Goal: Task Accomplishment & Management: Manage account settings

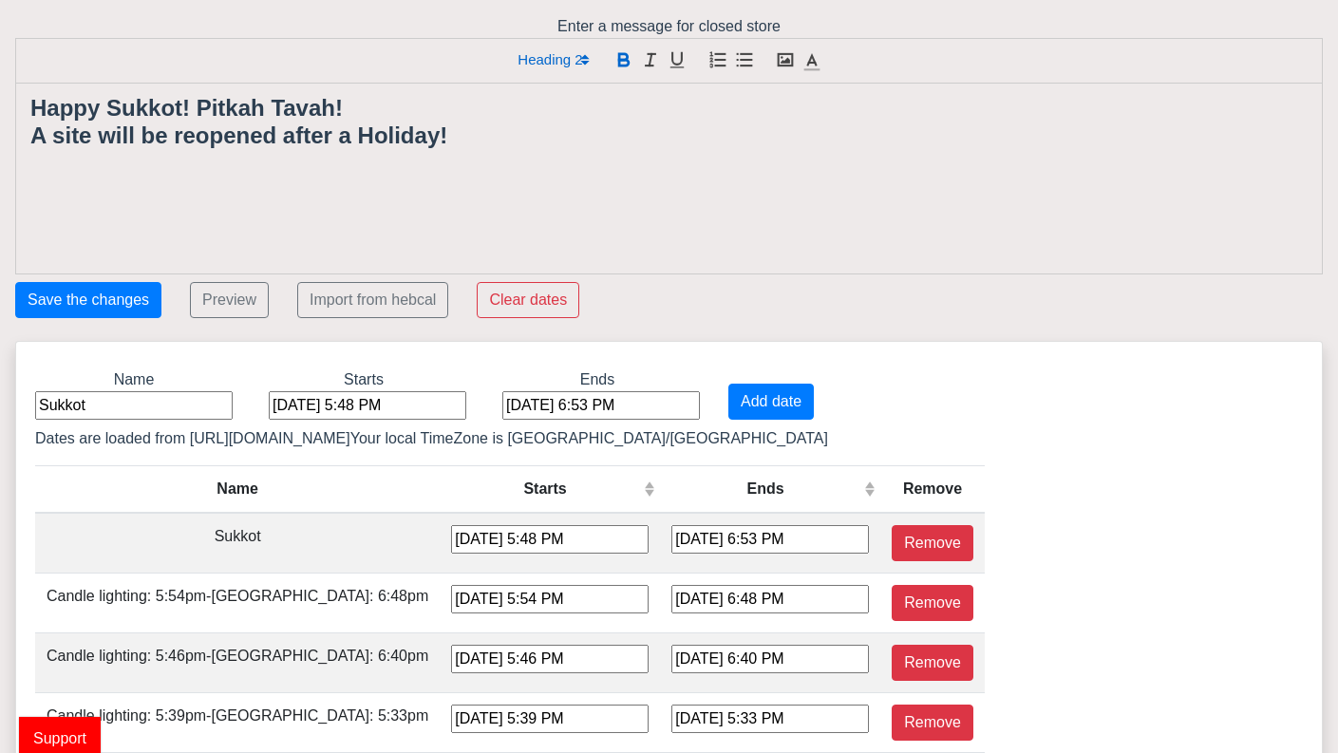
click at [109, 403] on input "Sukkot" at bounding box center [133, 405] width 197 height 28
type input "S"
type input "ד"
type input "[DEMOGRAPHIC_DATA]"
drag, startPoint x: 178, startPoint y: 104, endPoint x: 29, endPoint y: 97, distance: 149.2
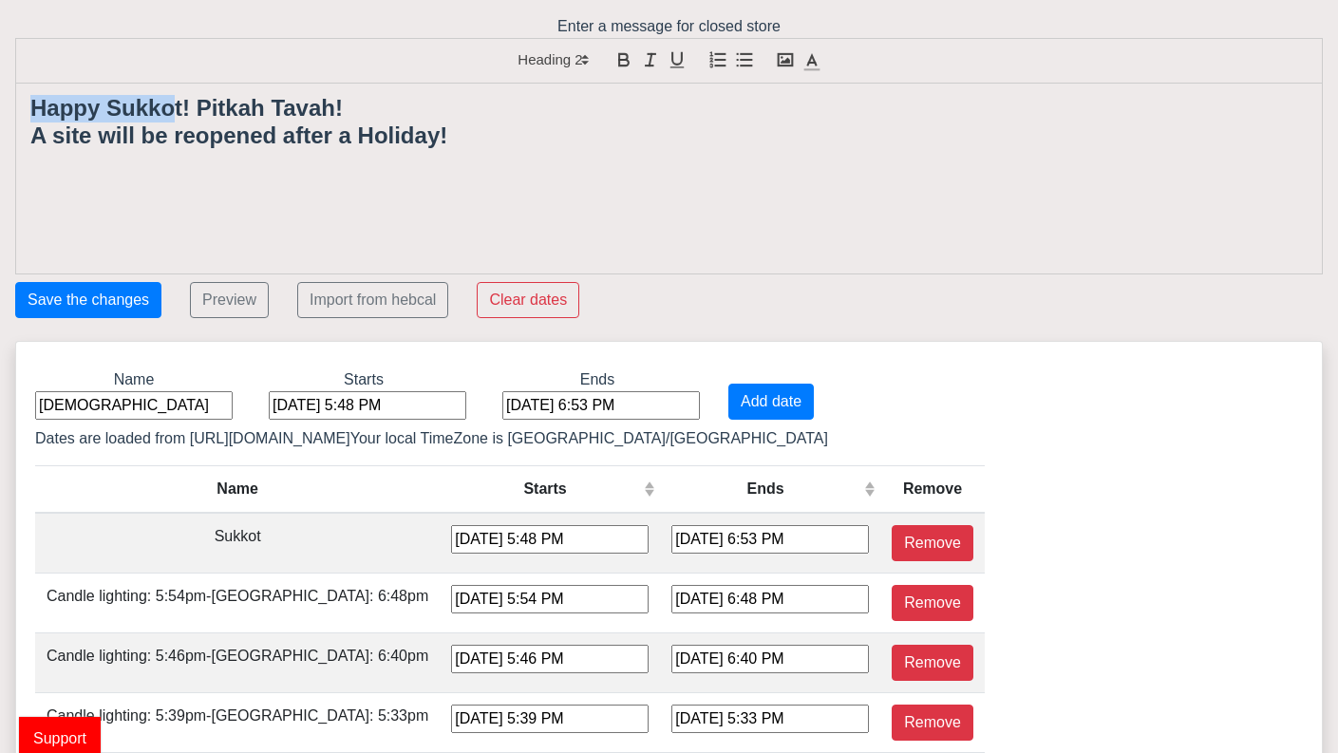
click at [29, 97] on div "Happy Sukkot! Pitkah Tavah! A site will be reopened after a Holiday!" at bounding box center [668, 179] width 1305 height 190
click at [177, 110] on strong "Hag Sameaht! Pitkah Tavah!" at bounding box center [182, 108] width 305 height 26
click at [300, 412] on div "[DATE] 5:48 PM" at bounding box center [367, 405] width 197 height 28
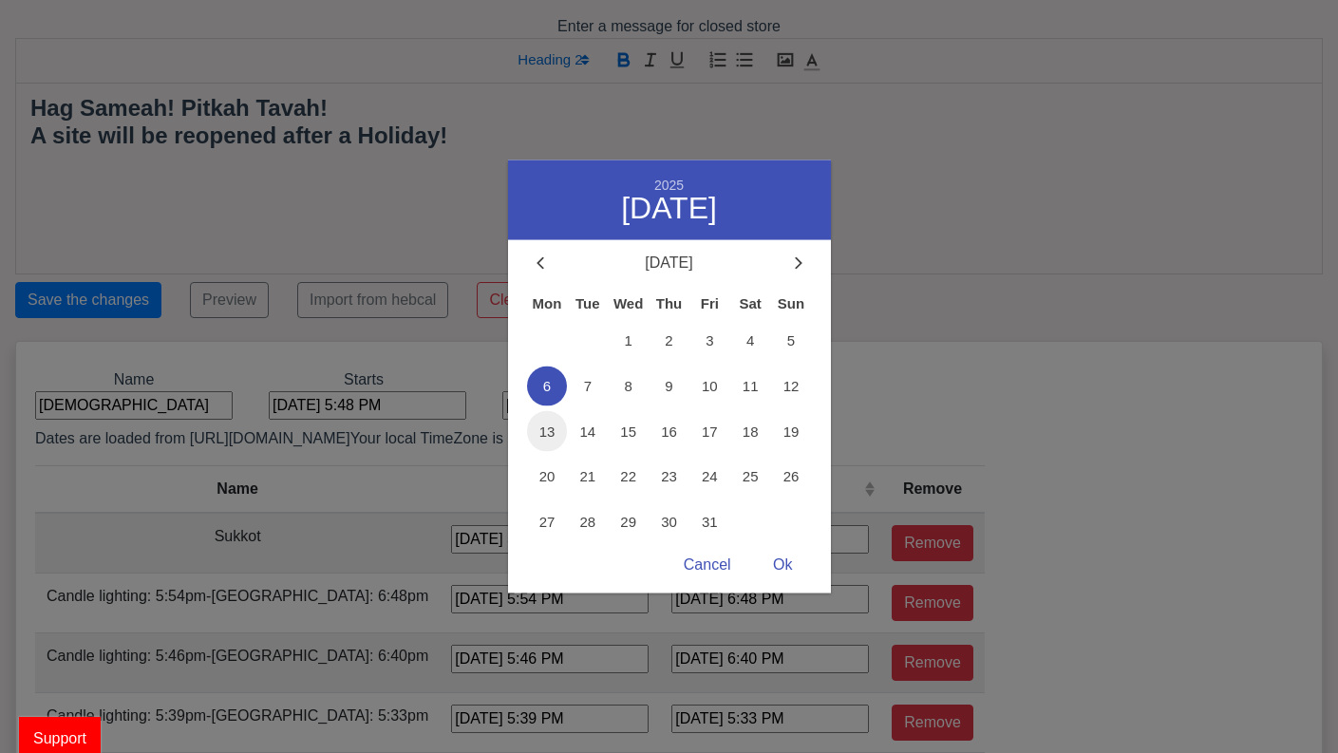
click at [544, 432] on span "13" at bounding box center [547, 431] width 41 height 41
click at [788, 562] on div "Ok" at bounding box center [782, 565] width 57 height 37
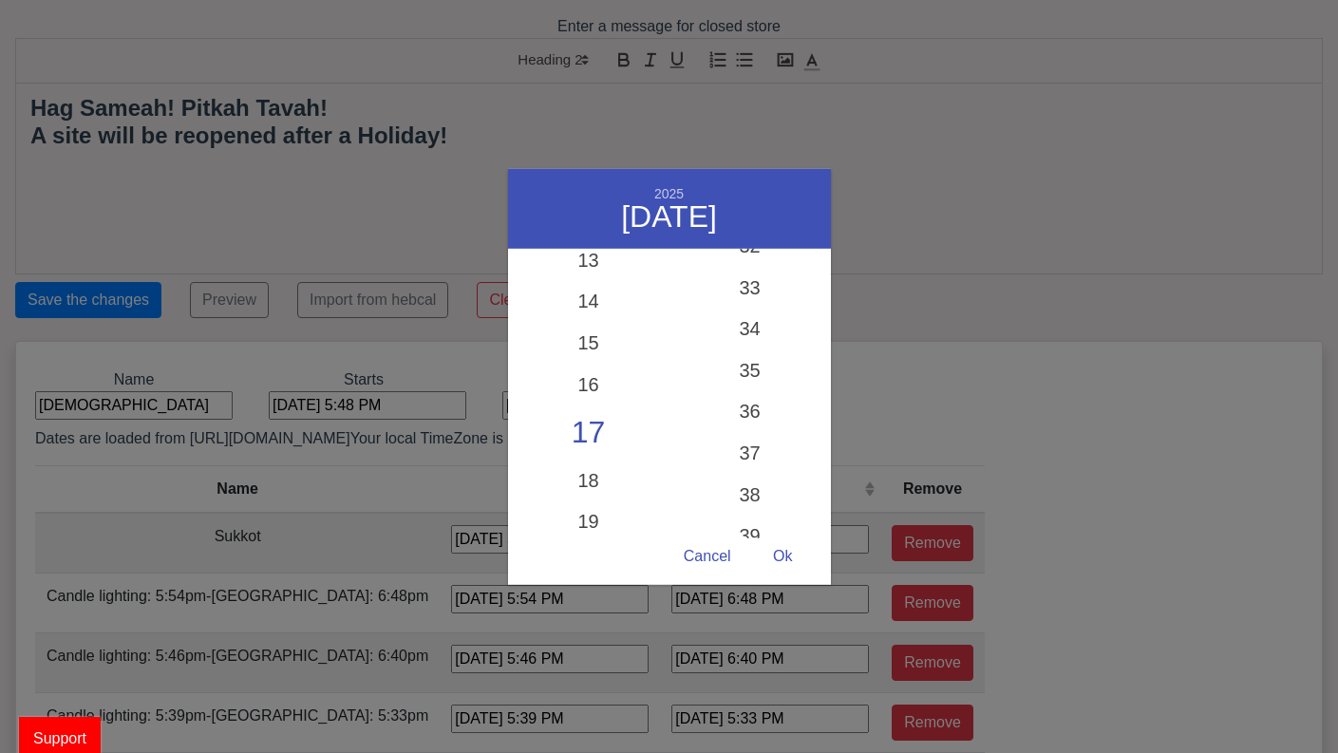
scroll to position [1342, 0]
click at [749, 298] on div "33" at bounding box center [749, 299] width 161 height 55
click at [783, 554] on div "Ok" at bounding box center [782, 556] width 57 height 37
type input "[DATE] 5:33 PM"
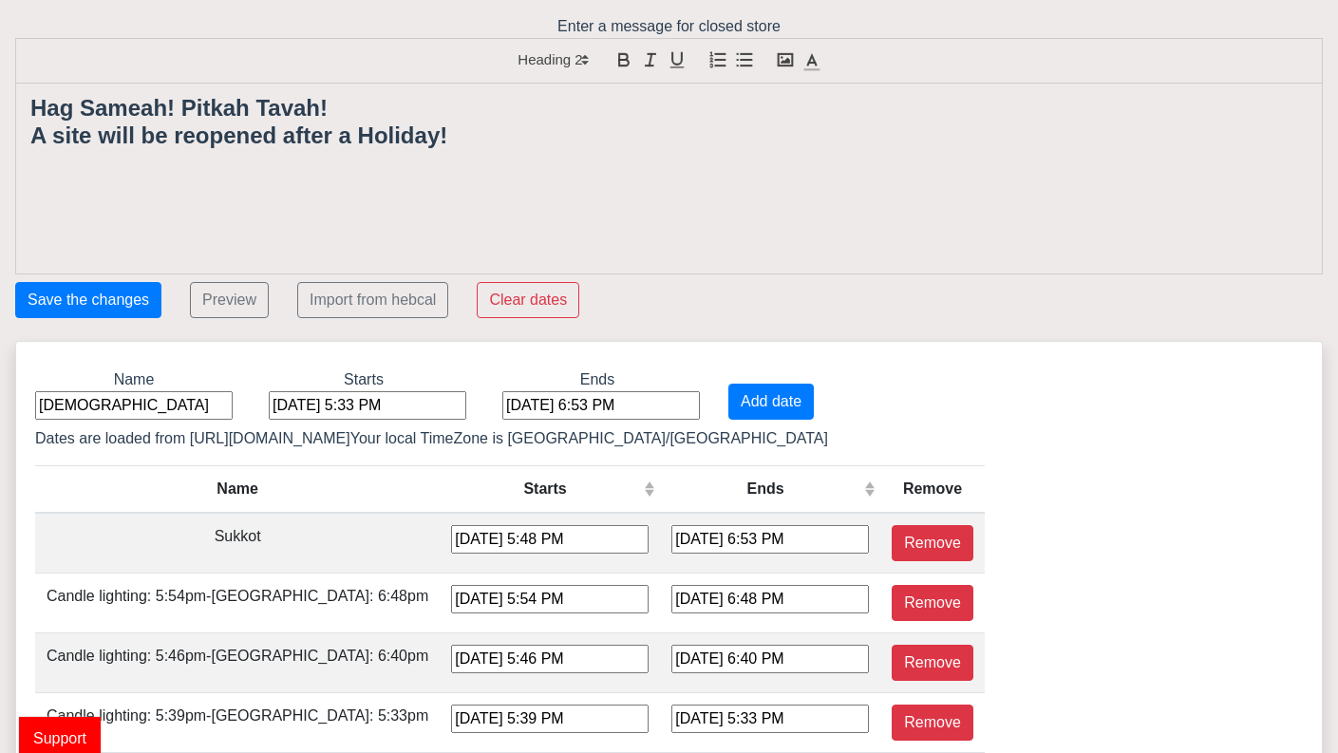
click at [510, 404] on div "[DATE] 6:53 PM" at bounding box center [600, 405] width 197 height 28
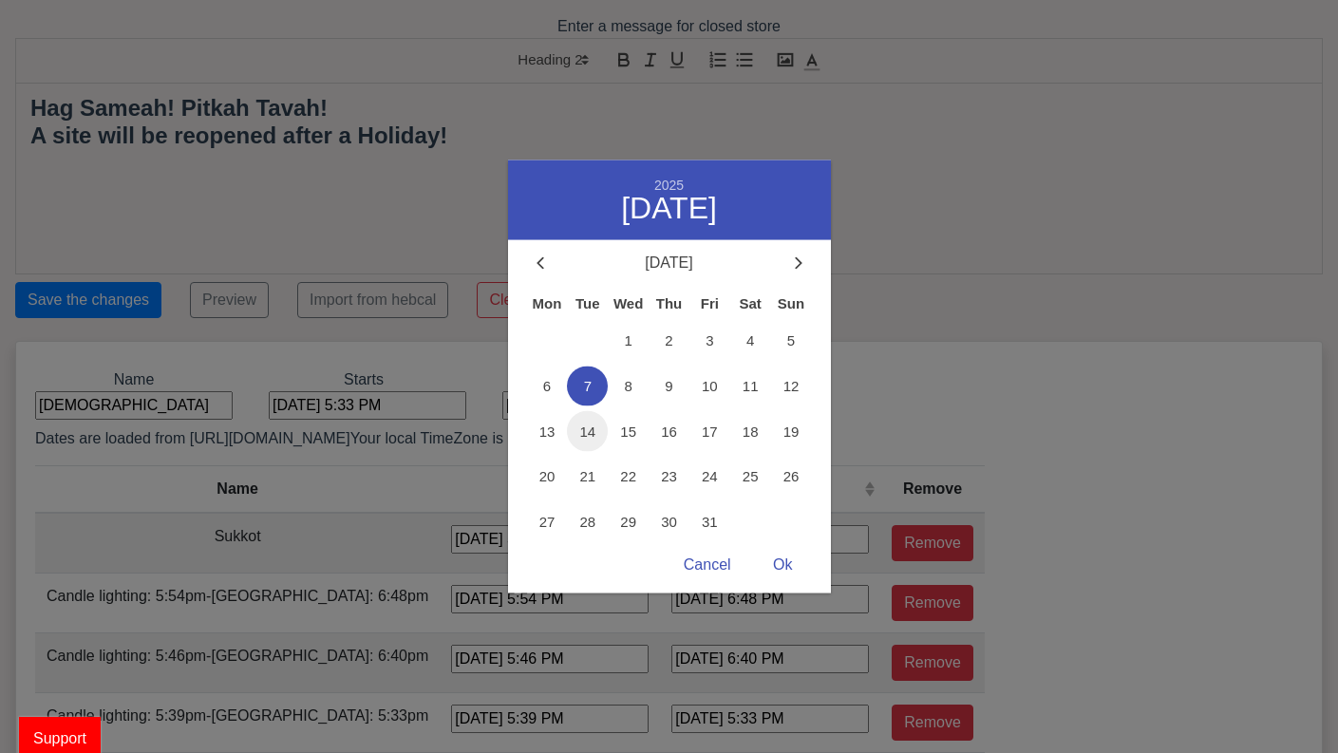
click at [584, 432] on span "14" at bounding box center [587, 431] width 41 height 41
click at [779, 562] on div "Ok" at bounding box center [782, 565] width 57 height 37
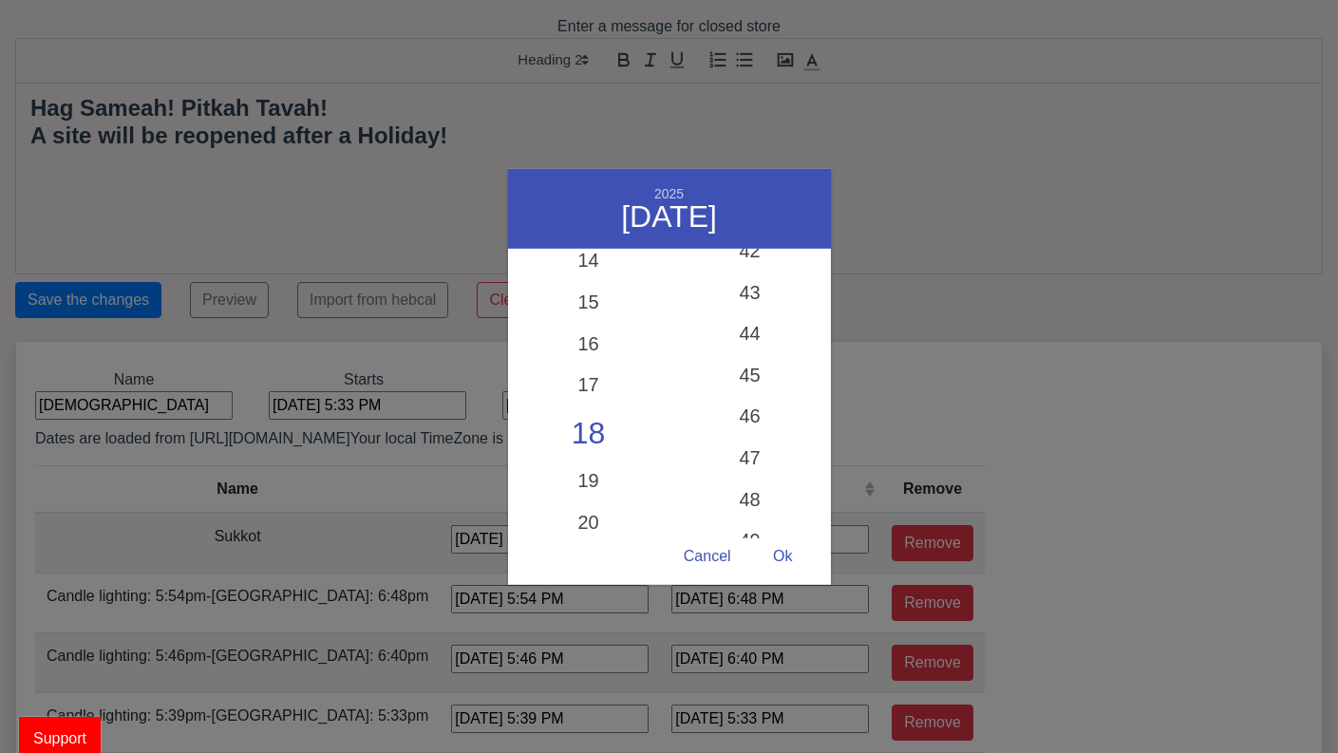
scroll to position [1754, 0]
click at [743, 345] on div "44" at bounding box center [749, 342] width 161 height 55
click at [784, 550] on div "Ok" at bounding box center [782, 556] width 57 height 37
type input "[DATE] 6:44 PM"
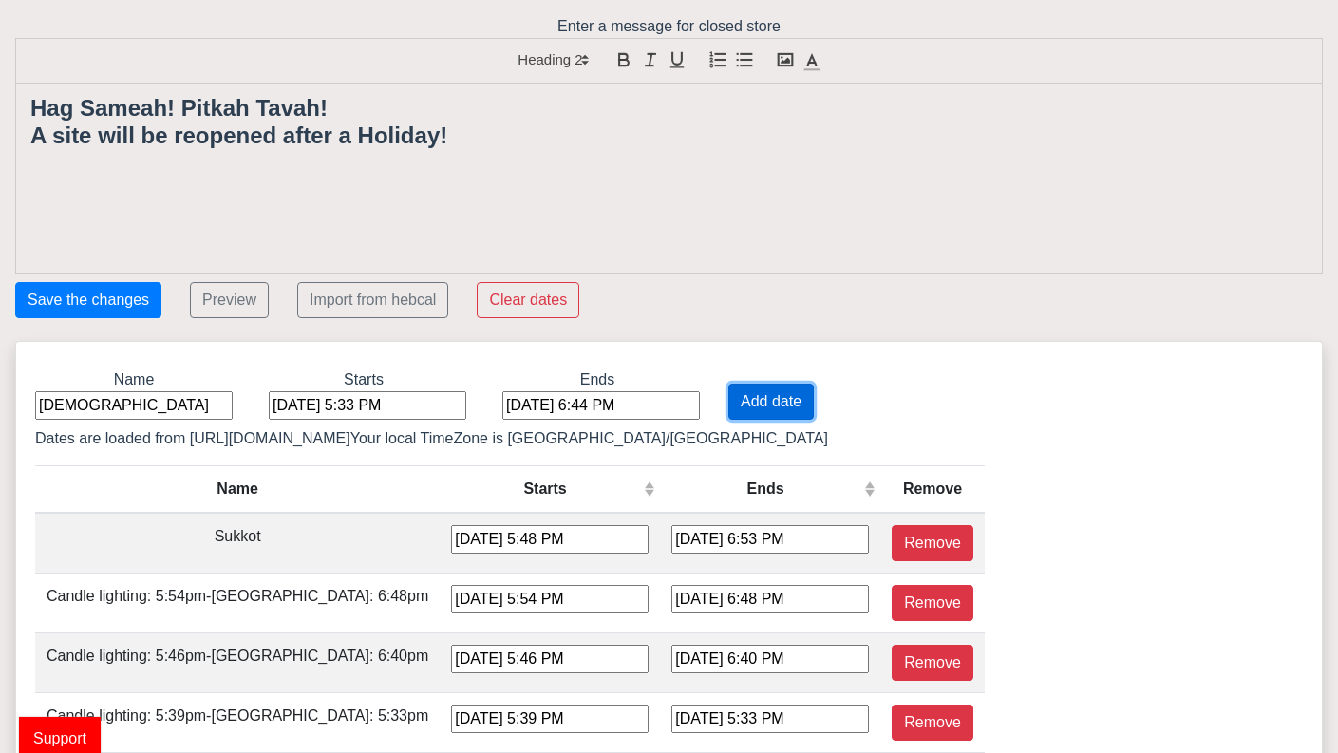
click at [728, 399] on button "Add date" at bounding box center [770, 402] width 85 height 36
type input "[DATE] 5:33 PM"
type input "[DATE] 6:44 PM"
type input "[DATE] 5:48 PM"
type input "[DATE] 6:53 PM"
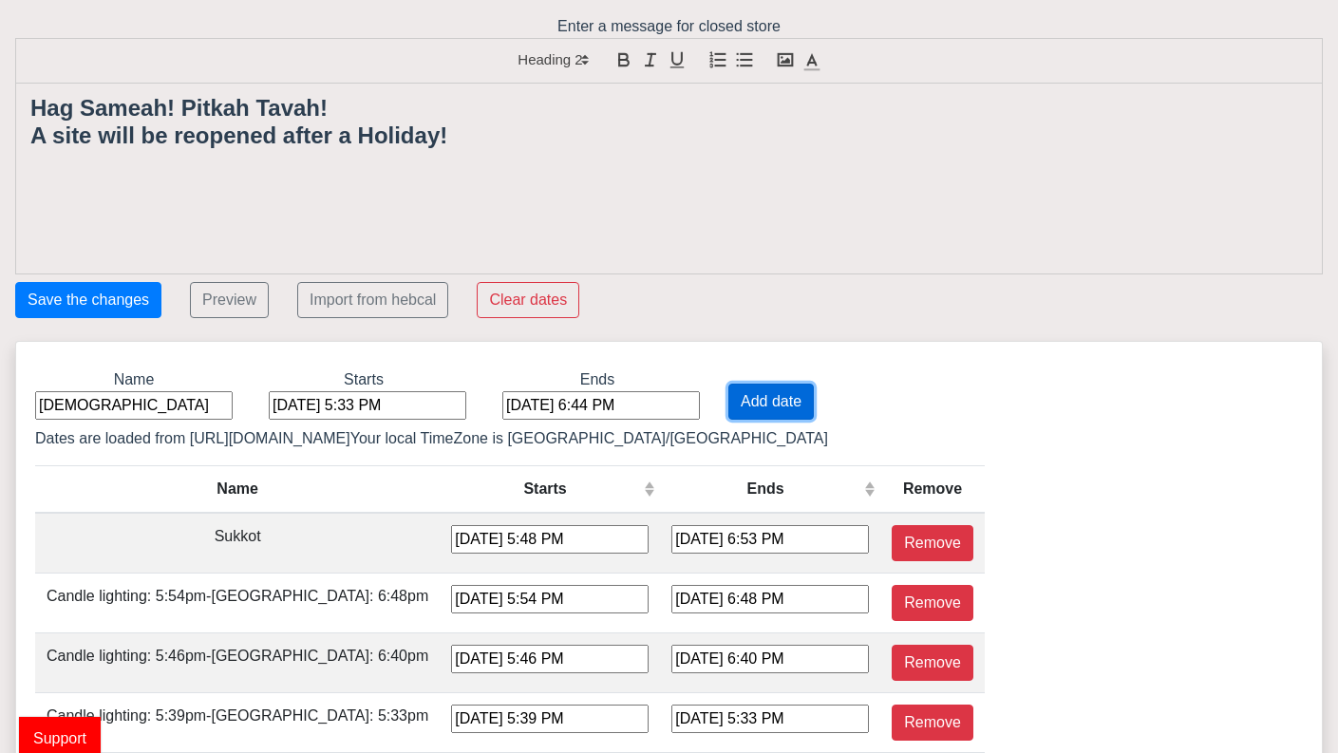
type input "[DATE] 5:54 PM"
type input "[DATE] 6:48 PM"
type input "[DATE] 5:46 PM"
type input "[DATE] 6:40 PM"
type input "[DATE] 5:39 PM"
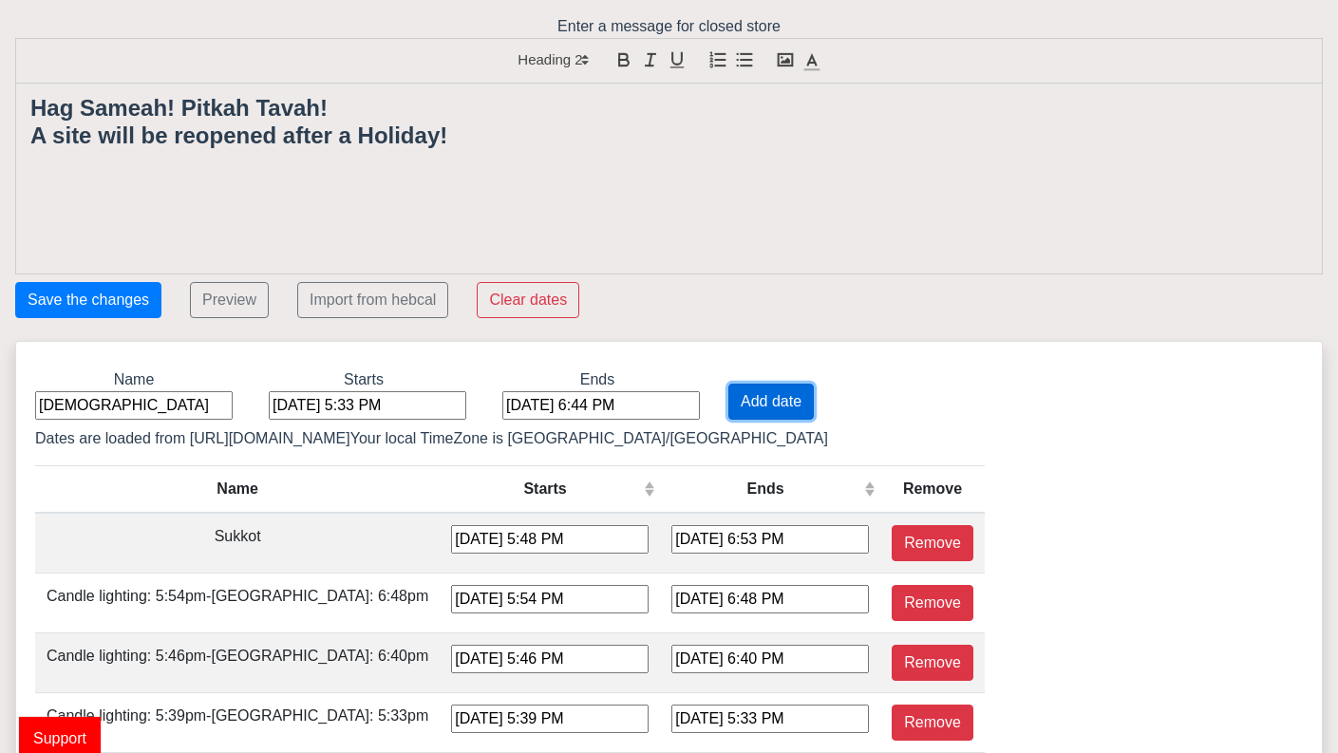
type input "[DATE] 5:33 PM"
type input "[DATE] 4:32 PM"
type input "[DATE] 5:27 PM"
type input "[DATE] 4:26 PM"
type input "[DATE] 5:22 PM"
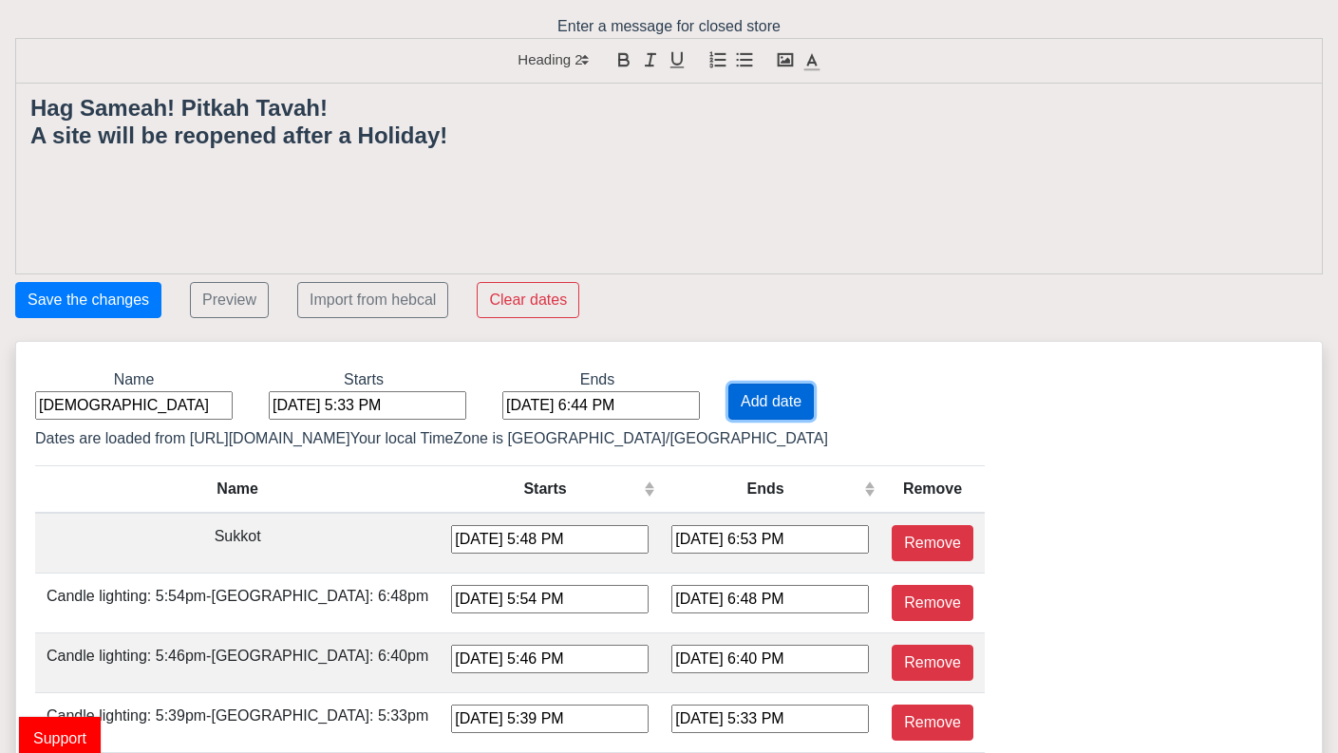
type input "[DATE] 4:22 PM"
type input "[DATE] 5:18 PM"
type input "[DATE] 4:19 PM"
type input "[DATE] 5:15 PM"
type input "[DATE] 4:17 PM"
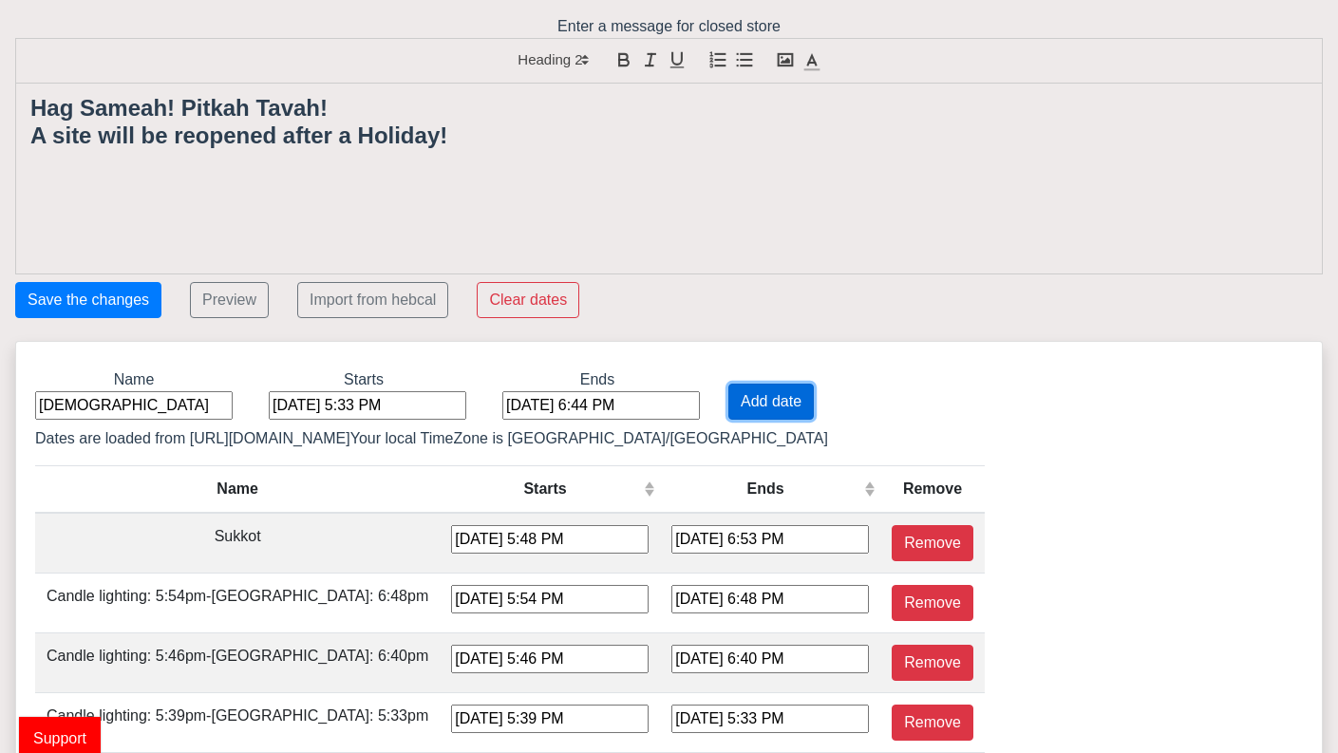
type input "[DATE] 5:14 PM"
type input "[DATE] 4:16 PM"
type input "[DATE] 5:14 PM"
type input "[DATE] 4:18 PM"
type input "[DATE] 5:16 PM"
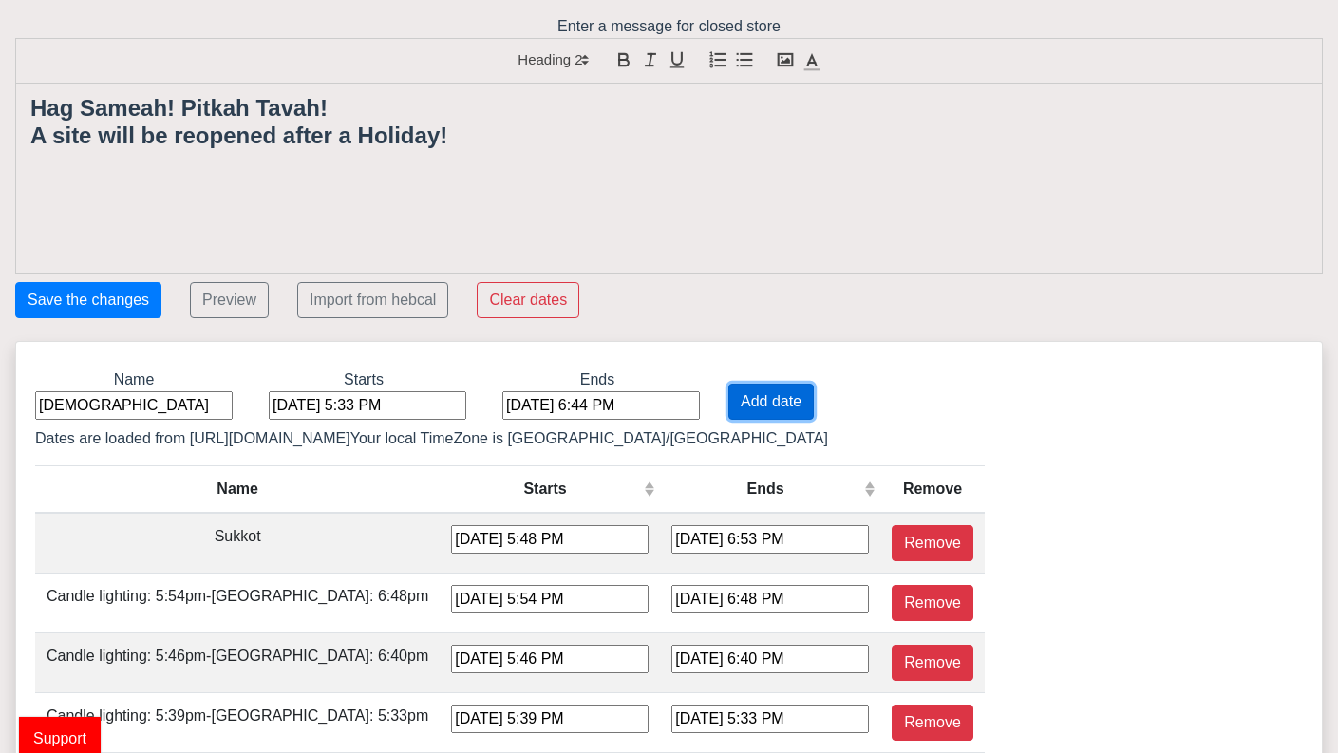
type input "[DATE] 4:20 PM"
type input "[DATE] 5:19 PM"
type input "[DATE] 4:24 PM"
type input "[DATE] 5:23 PM"
type input "[DATE] 4:29 PM"
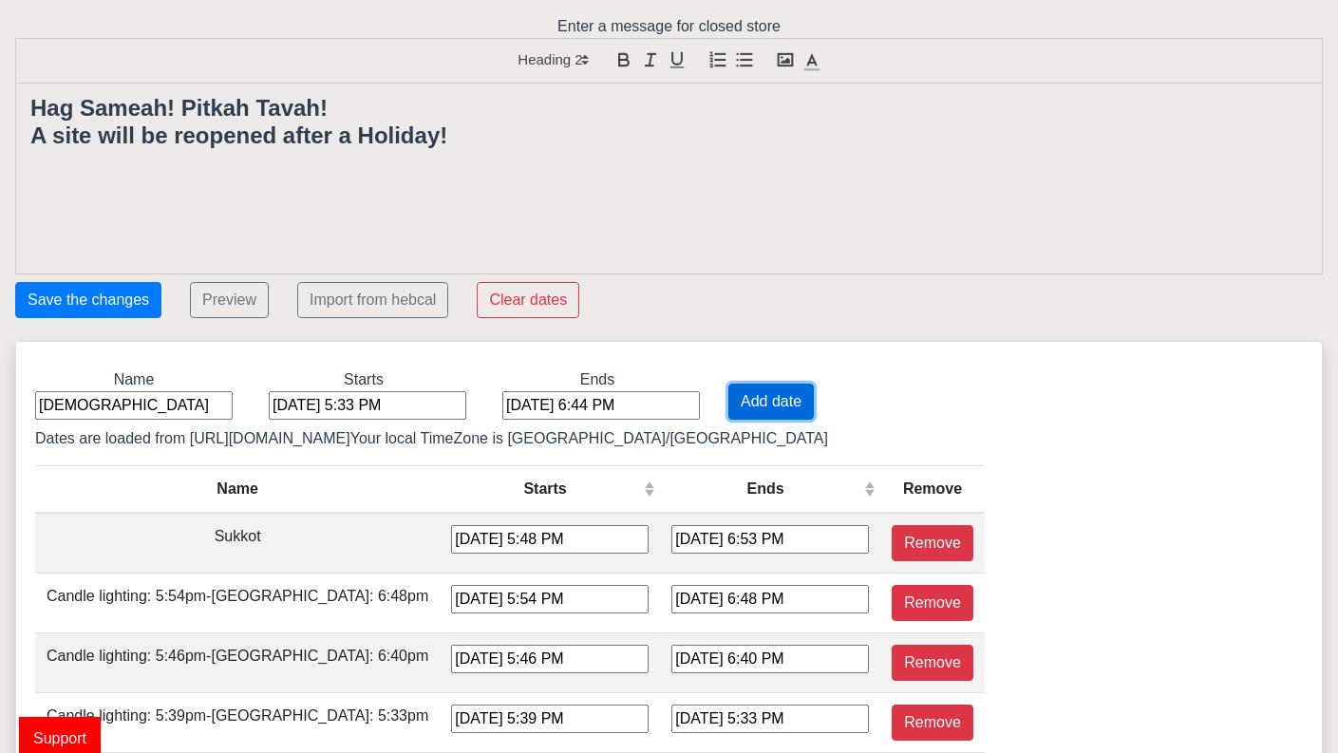
type input "[DATE] 5:27 PM"
type input "[DATE] 4:34 PM"
type input "[DATE] 5:33 PM"
type input "[DATE] 4:40 PM"
type input "[DATE] 5:38 PM"
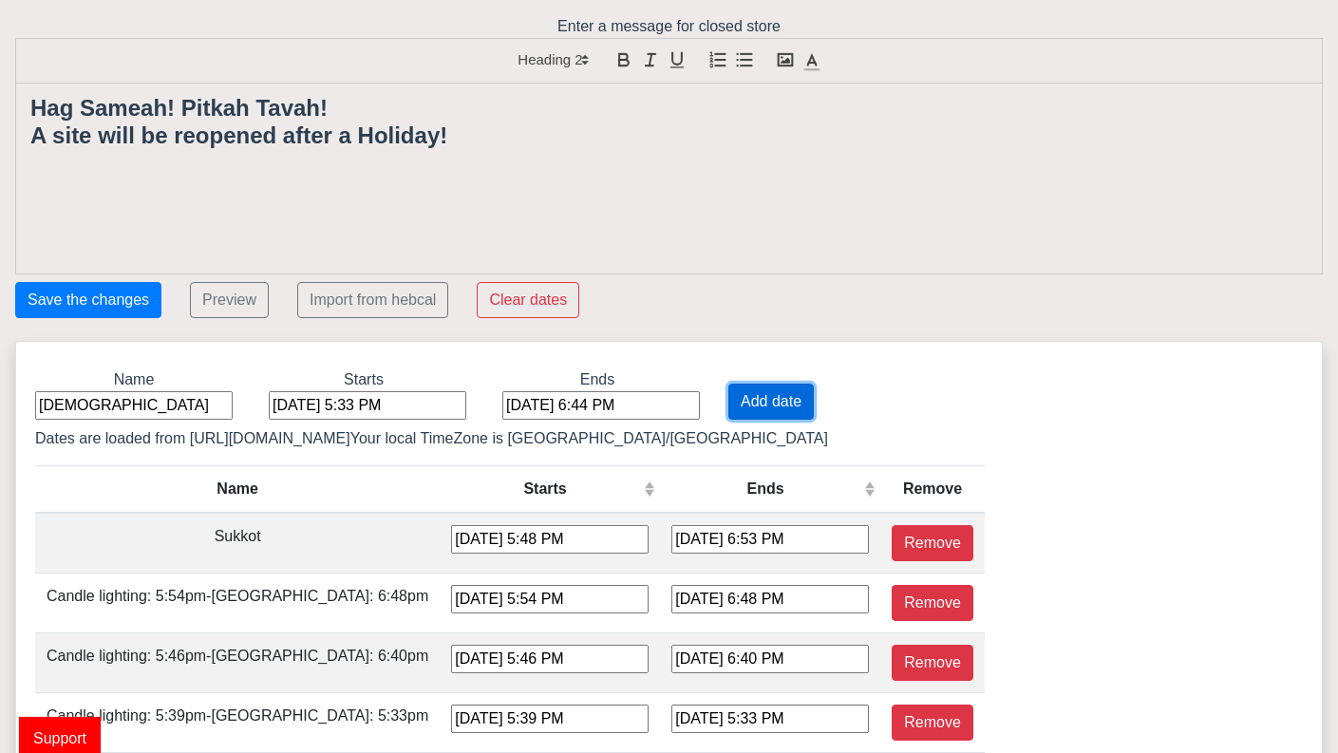
type input "[DATE] 4:47 PM"
type input "[DATE] 5:44 PM"
type input "[DATE] 4:53 PM"
type input "[DATE] 5:50 PM"
type input "[DATE] 4:59 PM"
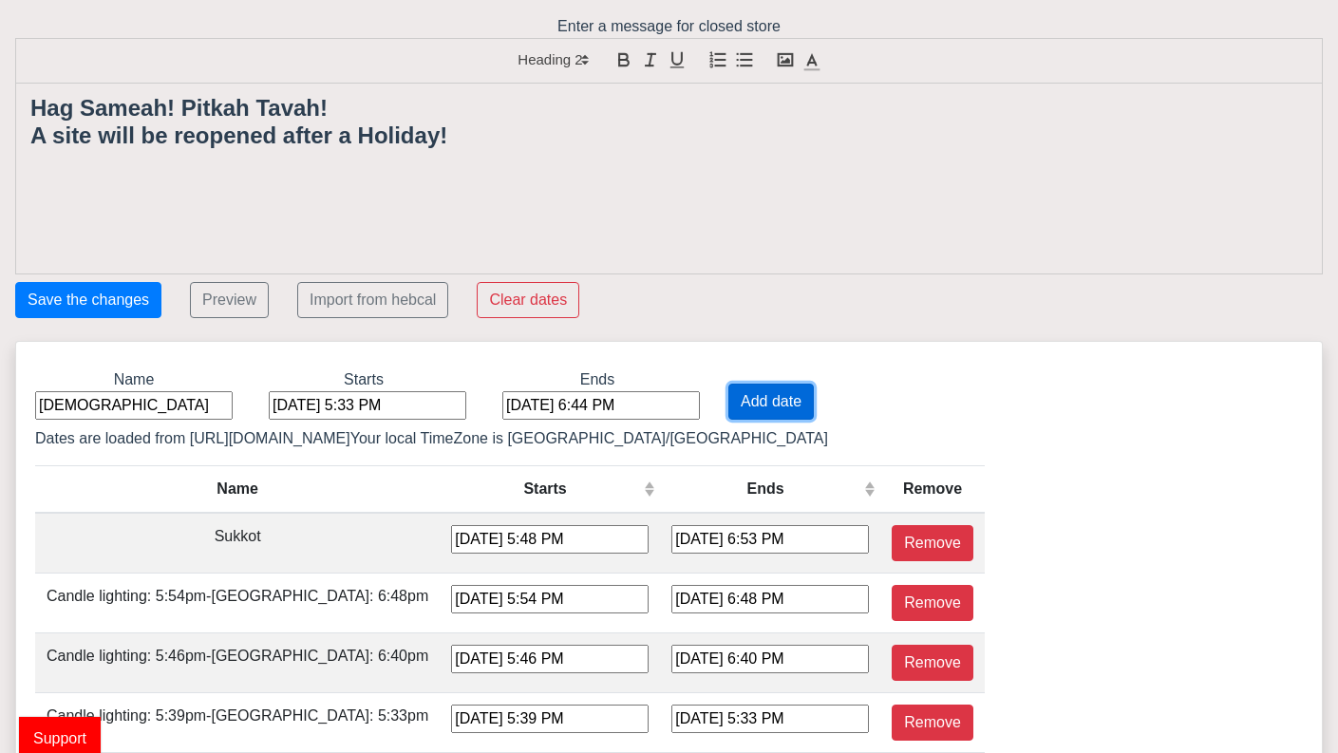
type input "[DATE] 5:56 PM"
type input "[DATE] 5:05 PM"
type input "[DATE] 6:02 PM"
type input "[DATE] 5:11 PM"
type input "[DATE] 6:07 PM"
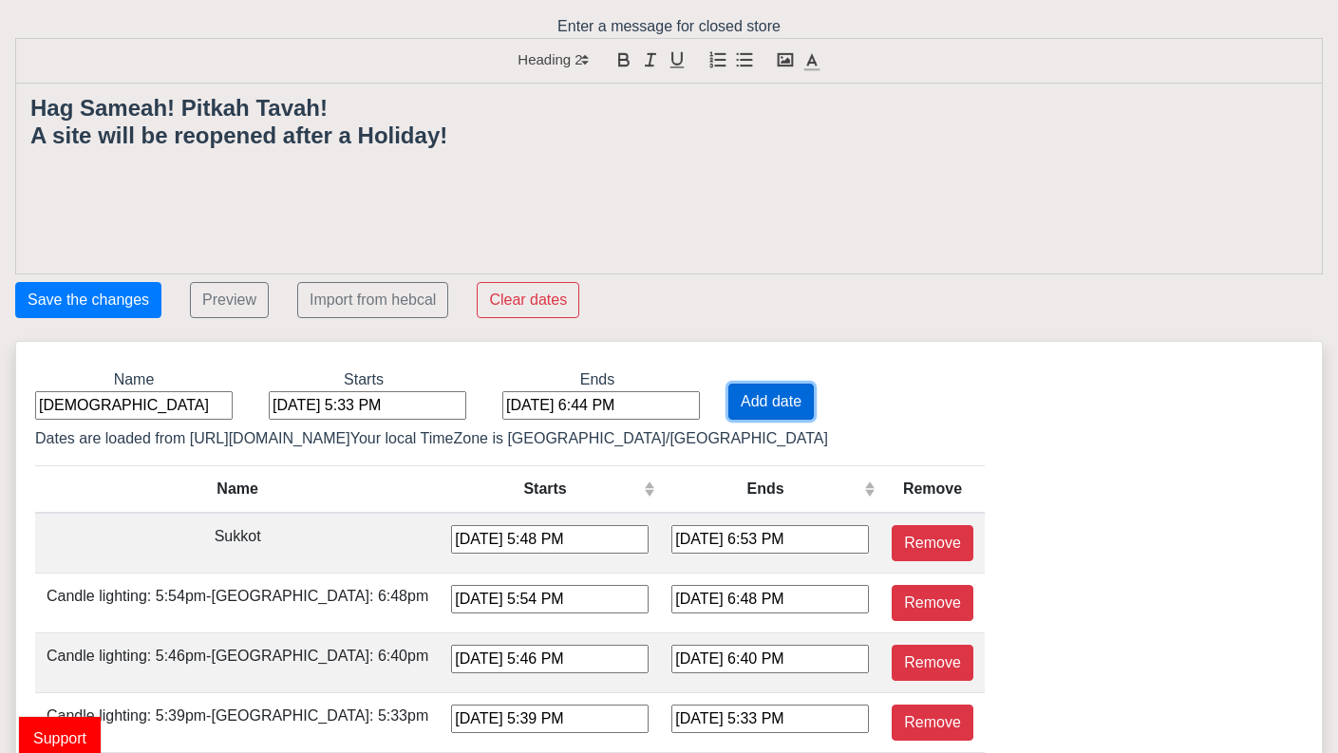
type input "[DATE] 5:17 PM"
type input "[DATE] 6:12 PM"
type input "[DATE] 5:22 PM"
type input "[DATE] 6:17 PM"
type input "[DATE] 5:27 PM"
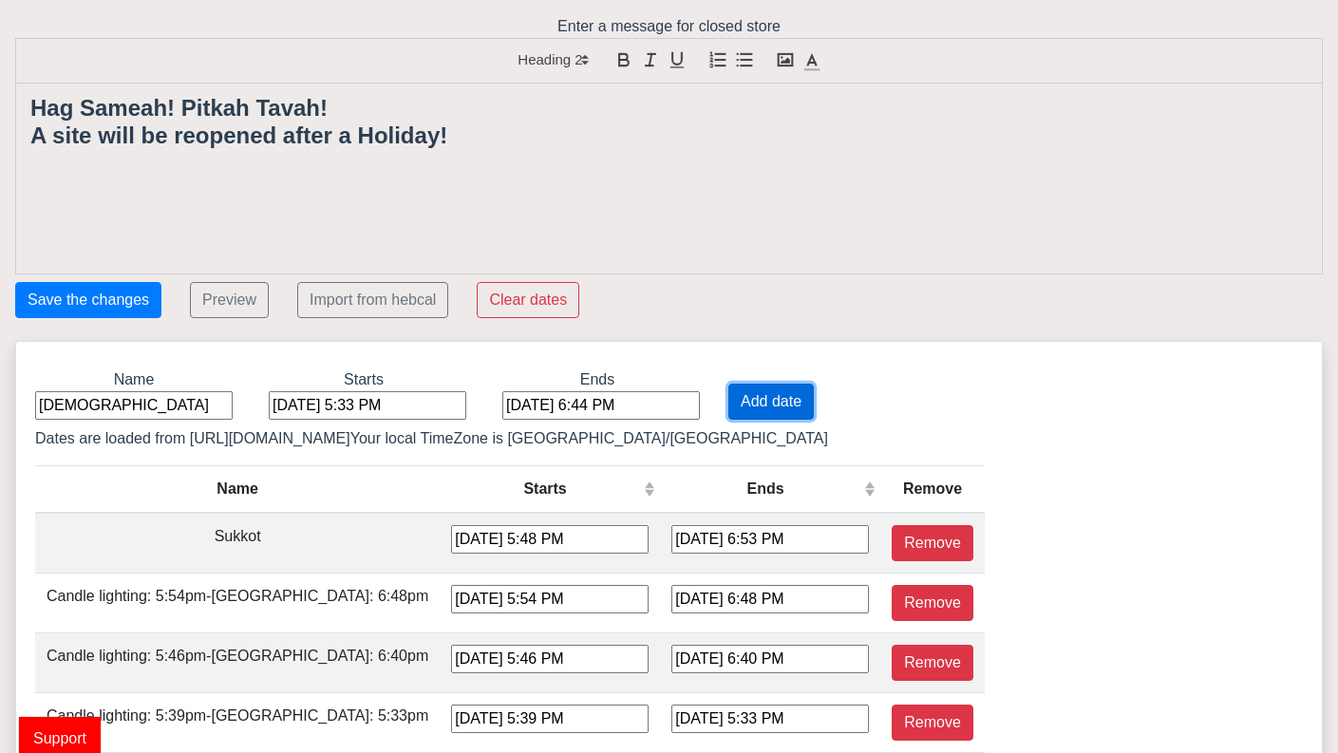
type input "[DATE] 6:22 PM"
type input "[DATE] 5:32 PM"
type input "[DATE] 6:27 PM"
type input "[DATE] 5:37 PM"
type input "[DATE] 7:32 PM"
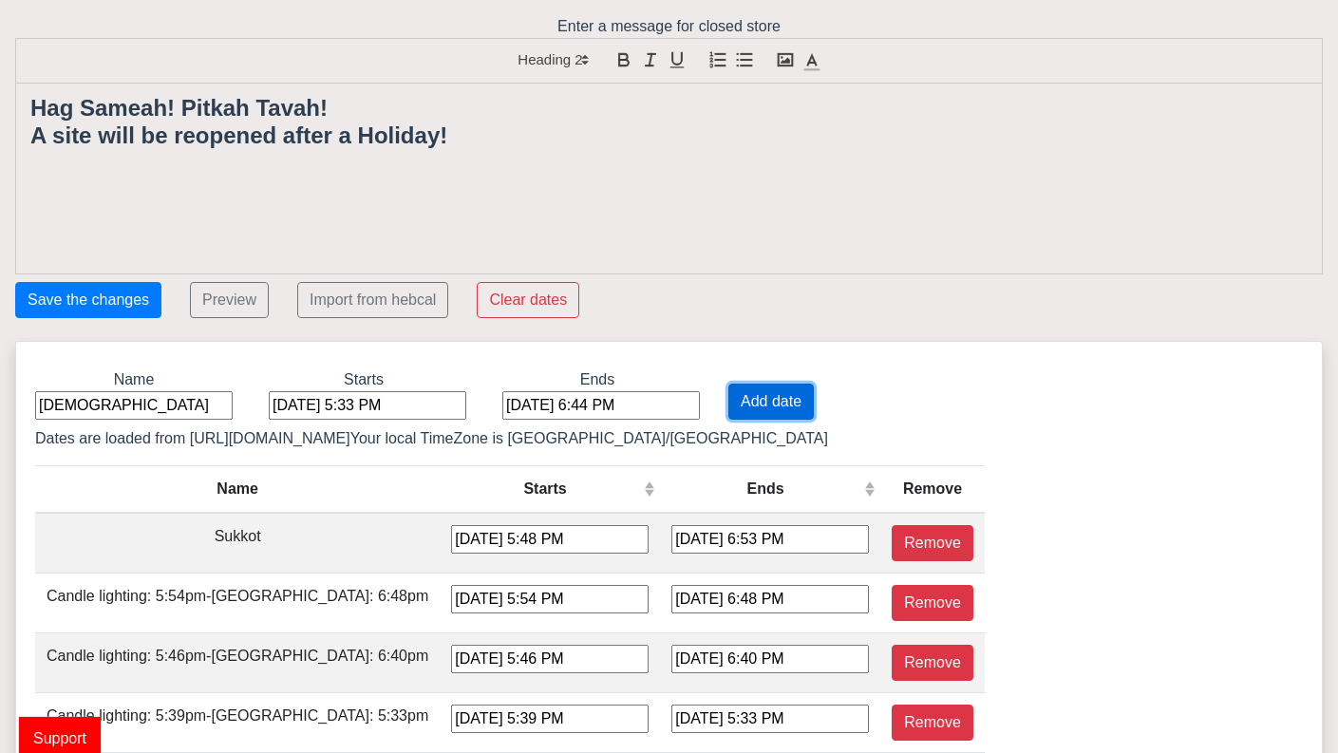
type input "[DATE] 6:41 PM"
type input "[DATE] 7:37 PM"
type input "[DATE] 6:46 PM"
type input "[DATE] 7:42 PM"
type input "[DATE] 6:51 PM"
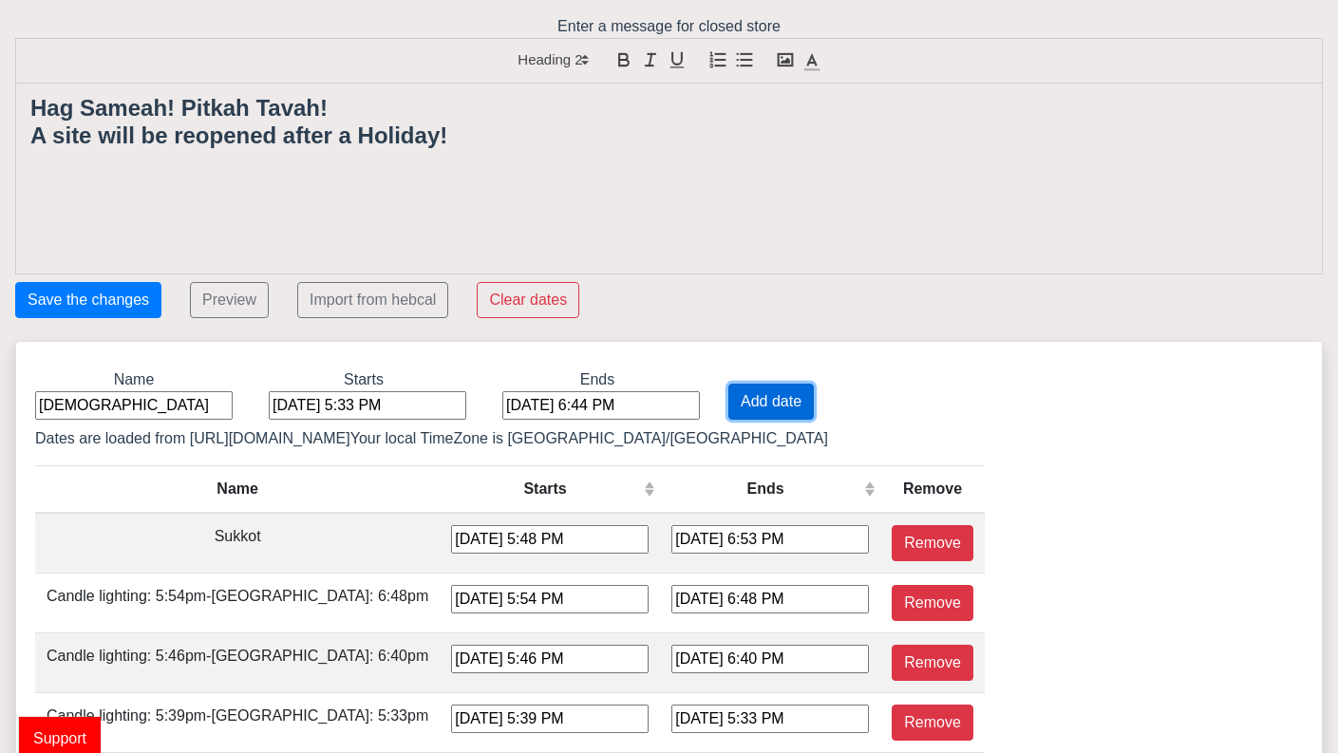
type input "[DATE] 7:48 PM"
type input "[DATE] 6:56 PM"
type input "[DATE] 7:53 PM"
type input "[DATE] 7:01 PM"
type input "[DATE] 7:59 PM"
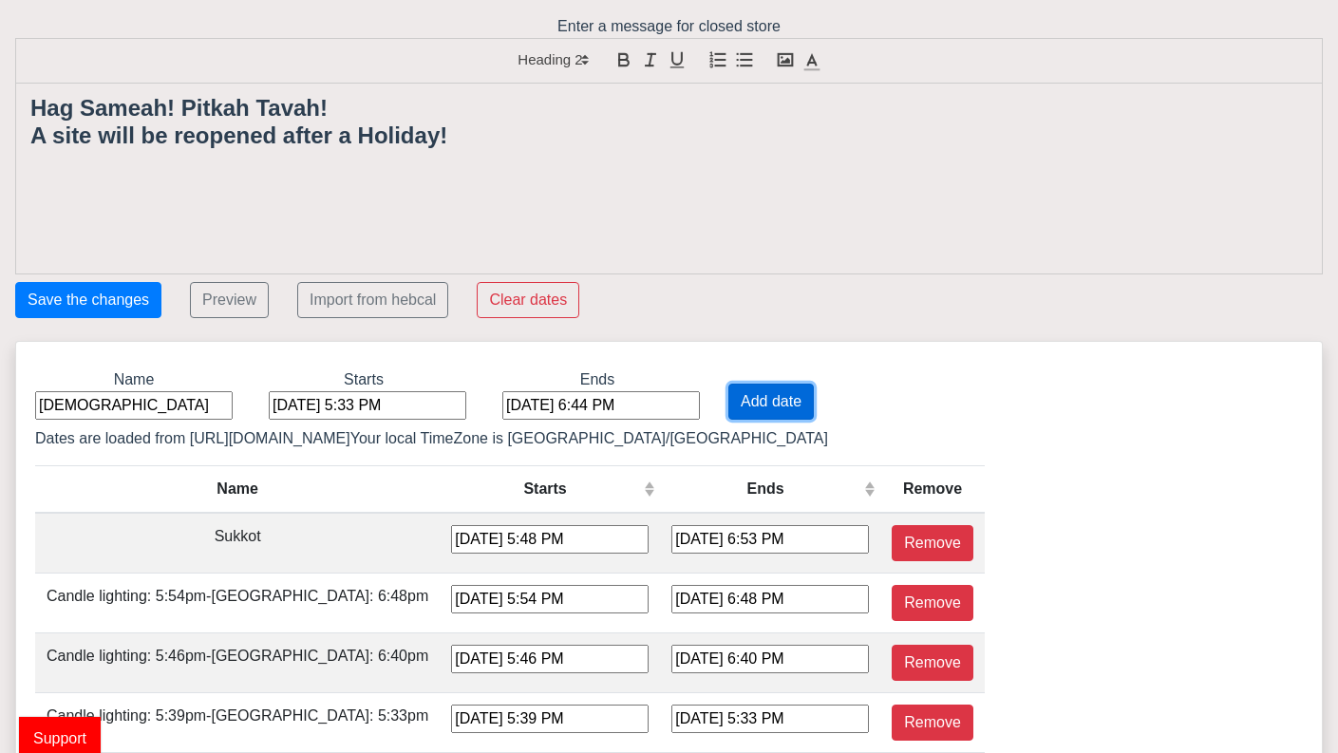
type input "[DATE] 7:06 PM"
type input "[DATE] 8:04 PM"
type input "[DATE] 7:10 PM"
type input "[DATE] 8:10 PM"
type input "[DATE] 7:15 PM"
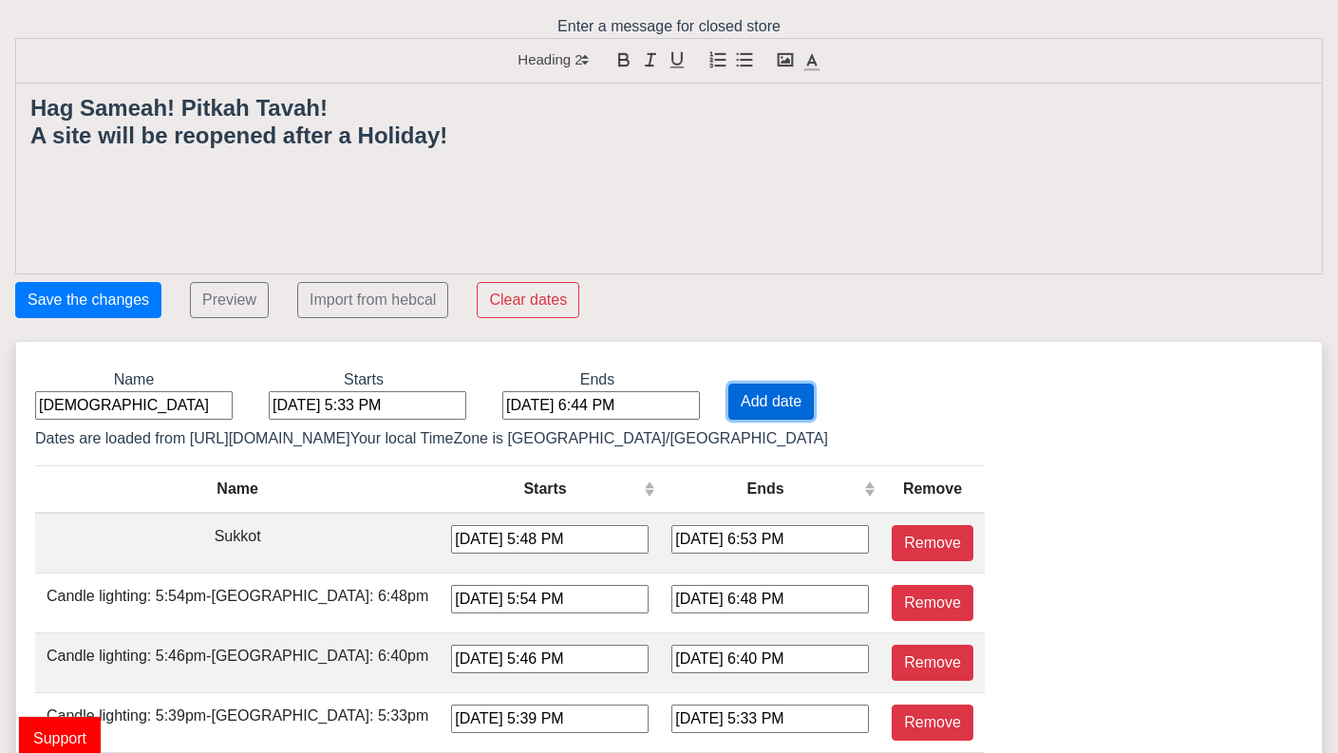
type input "[DATE] 8:15 PM"
type input "[DATE] 7:19 PM"
type input "[DATE] 8:20 PM"
type input "[DATE] 7:23 PM"
type input "[DATE] 8:24 PM"
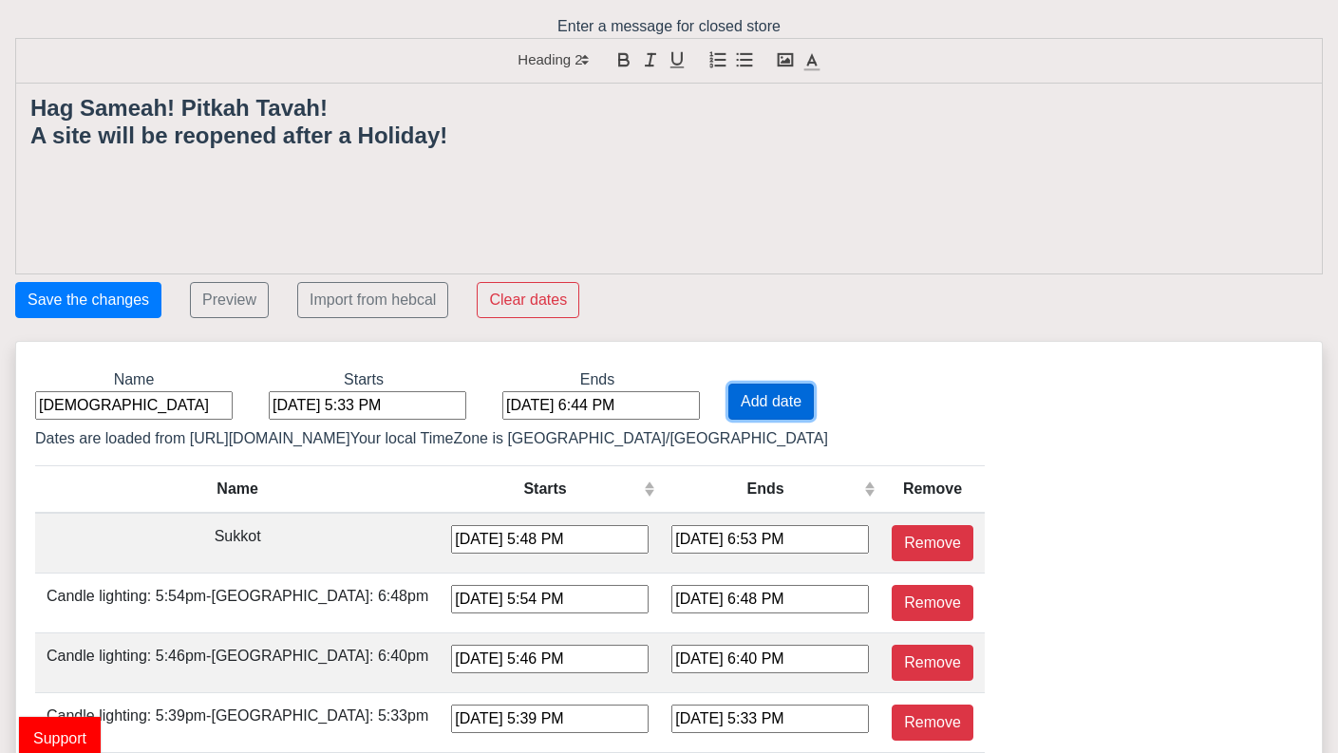
type input "[DATE] 7:26 PM"
type input "[DATE] 8:28 PM"
type input "[DATE] 7:29 PM"
type input "[DATE] 8:30 PM"
type input "[DATE] 7:30 PM"
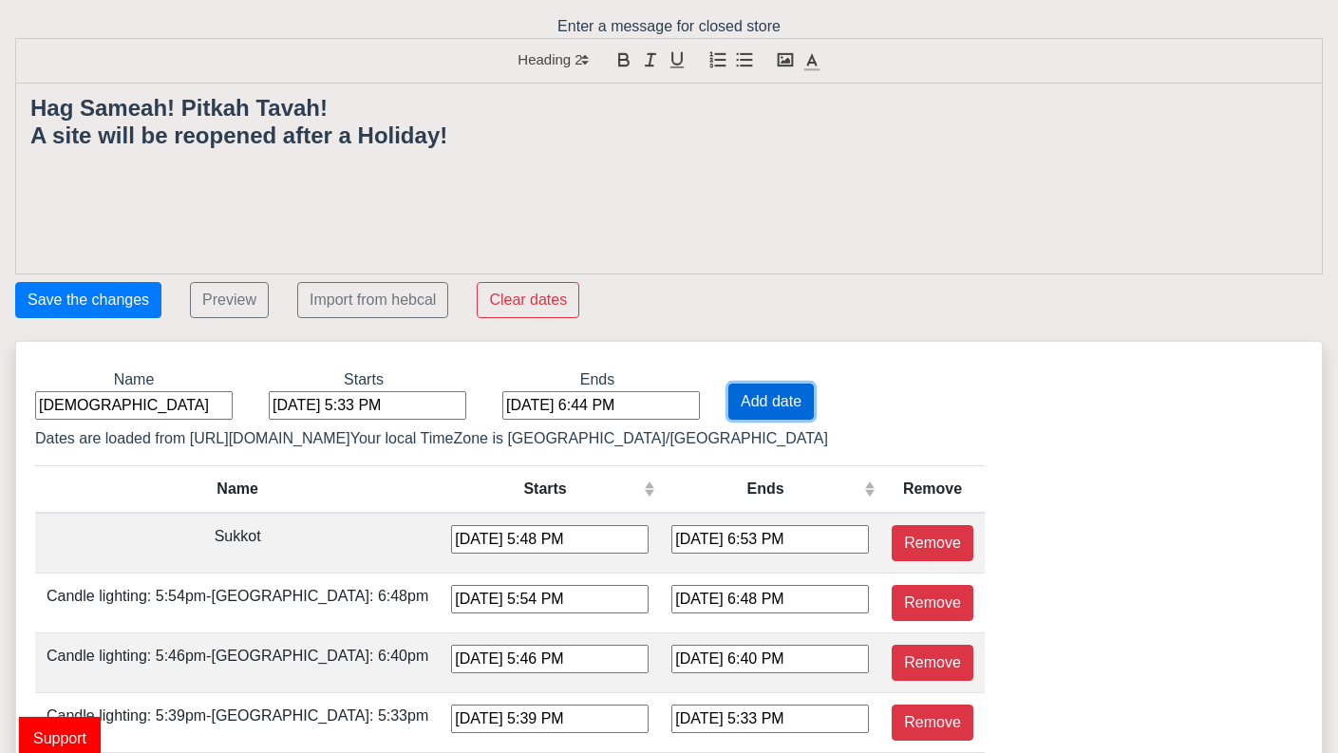
type input "[DATE] 8:31 PM"
type input "[DATE] 7:30 PM"
type input "[DATE] 8:30 PM"
type input "[DATE] 7:29 PM"
type input "[DATE] 8:29 PM"
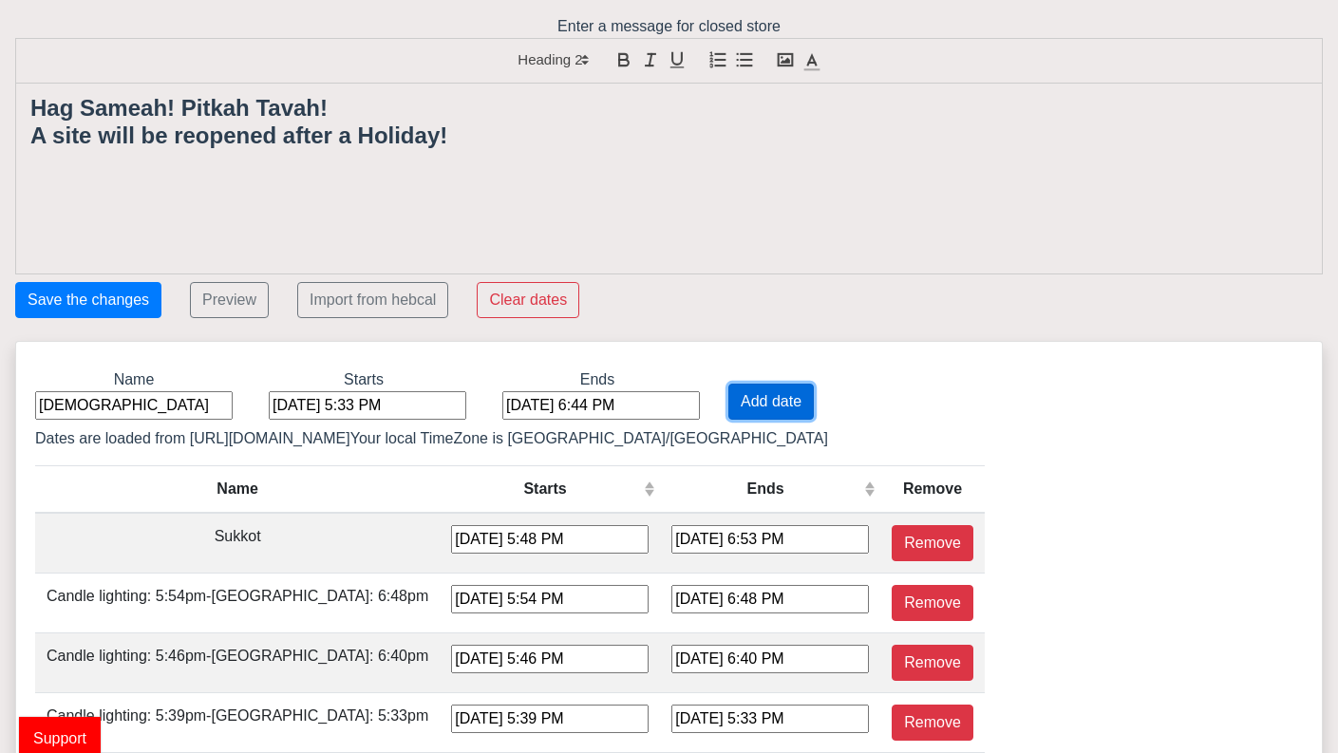
type input "[DATE] 7:26 PM"
type input "[DATE] 8:25 PM"
type input "[DATE] 7:23 PM"
type input "[DATE] 8:21 PM"
type input "[DATE] 7:18 PM"
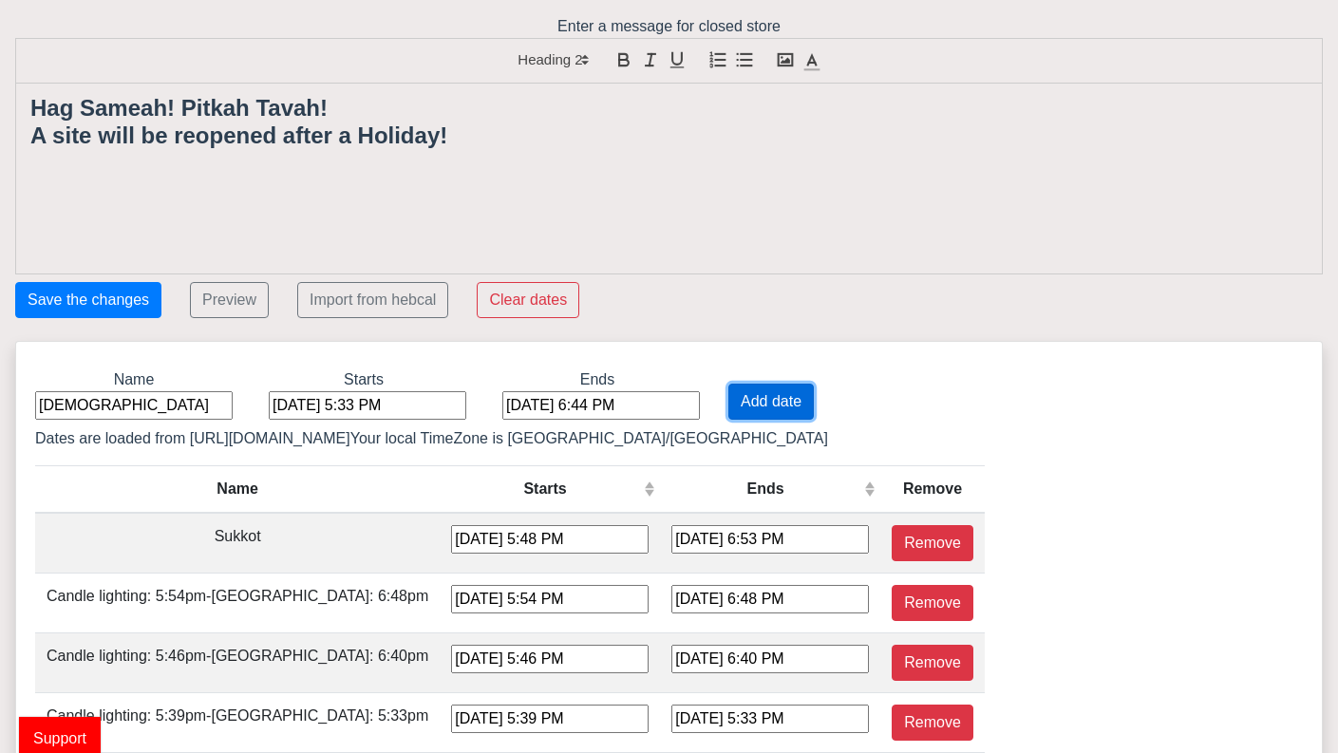
type input "[DATE] 8:15 PM"
type input "[DATE] 7:12 PM"
type input "[DATE] 8:09 PM"
type input "[DATE] 7:05 PM"
type input "[DATE] 8:01 PM"
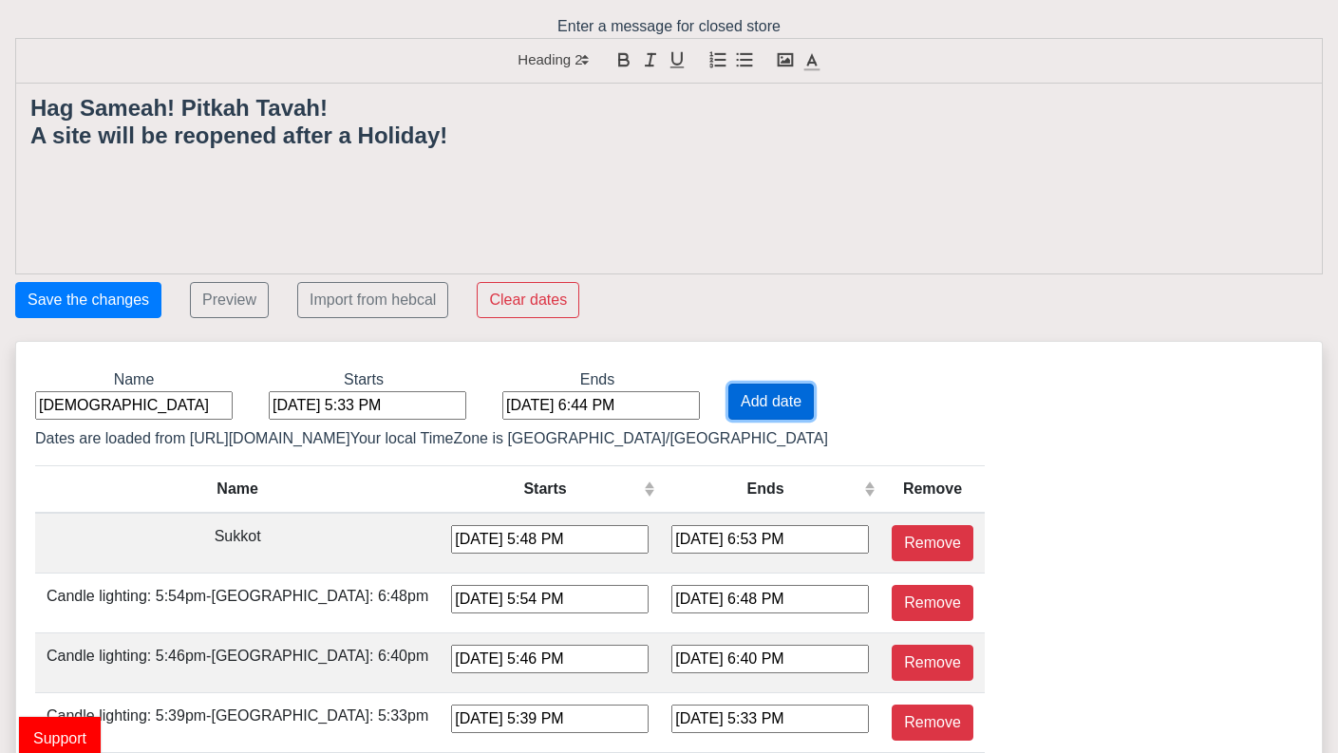
type input "[DATE] 6:58 PM"
type input "[DATE] 7:53 PM"
type input "[DATE] 6:50 PM"
type input "[DATE] 7:44 PM"
type input "[DATE] 6:41 PM"
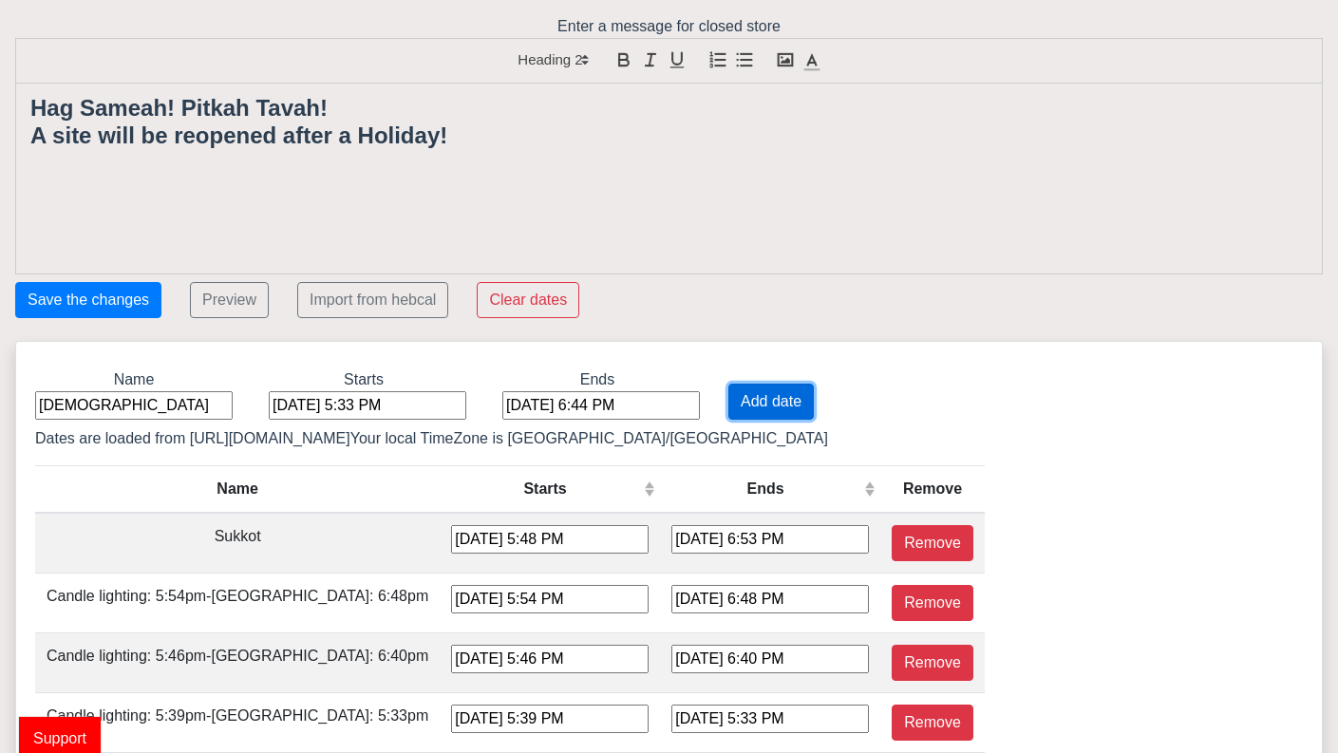
type input "[DATE] 7:35 PM"
type input "[DATE] 6:32 PM"
type input "[DATE] 7:26 PM"
type input "[DATE] 6:23 PM"
type input "[DATE] 7:16 PM"
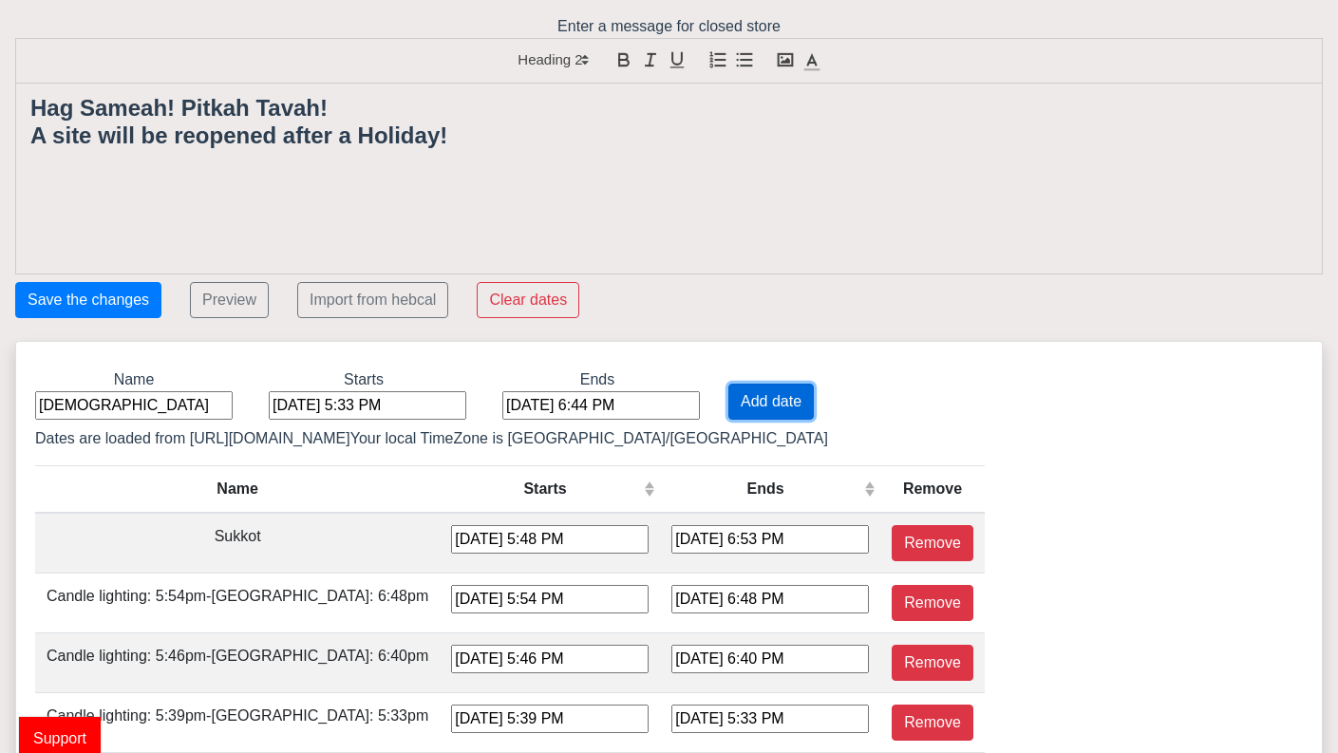
type input "[DATE] 6:14 PM"
type input "[DATE] 7:07 PM"
type input "[DATE] 6:05 PM"
type input "[DATE] 6:58 PM"
type input "[DATE] 5:56 PM"
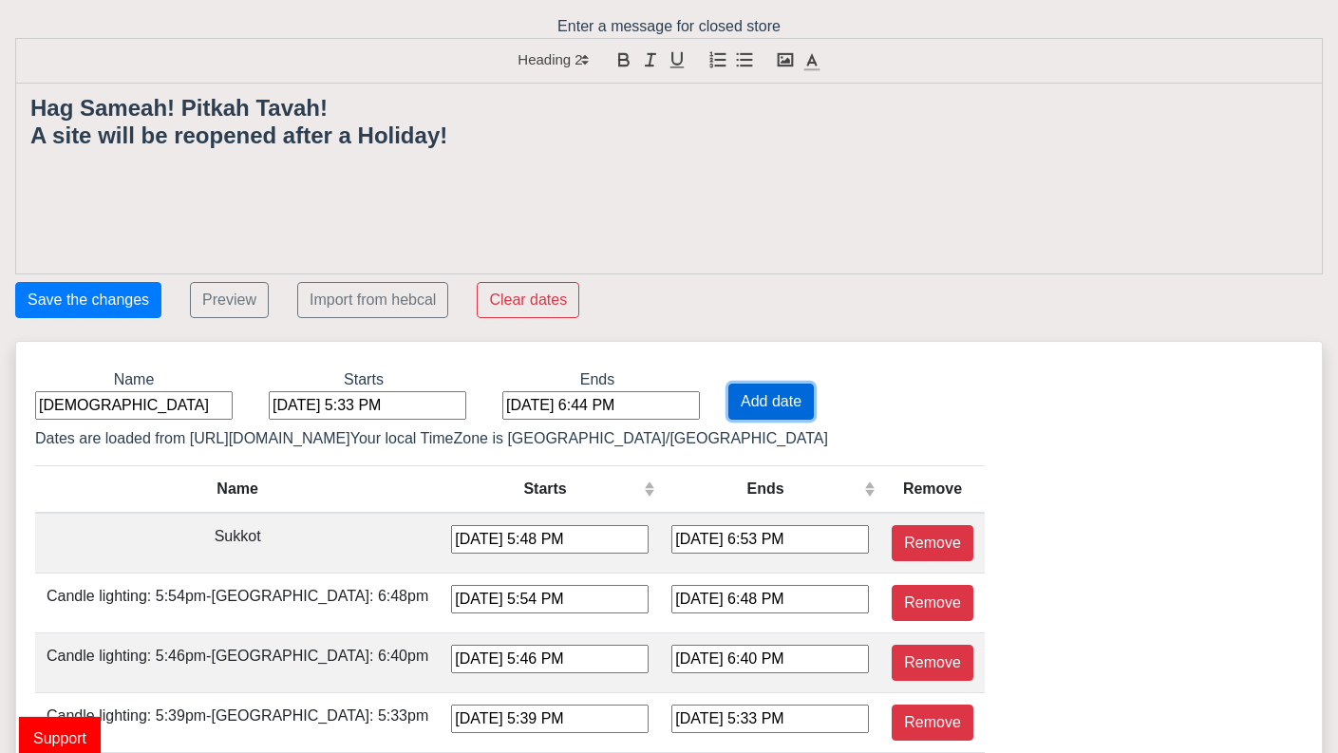
type input "[DATE] 6:49 PM"
type input "[DATE] 5:48 PM"
type input "[DATE] 6:41 PM"
type input "[DATE] 5:40 PM"
type input "[DATE] 5:34 PM"
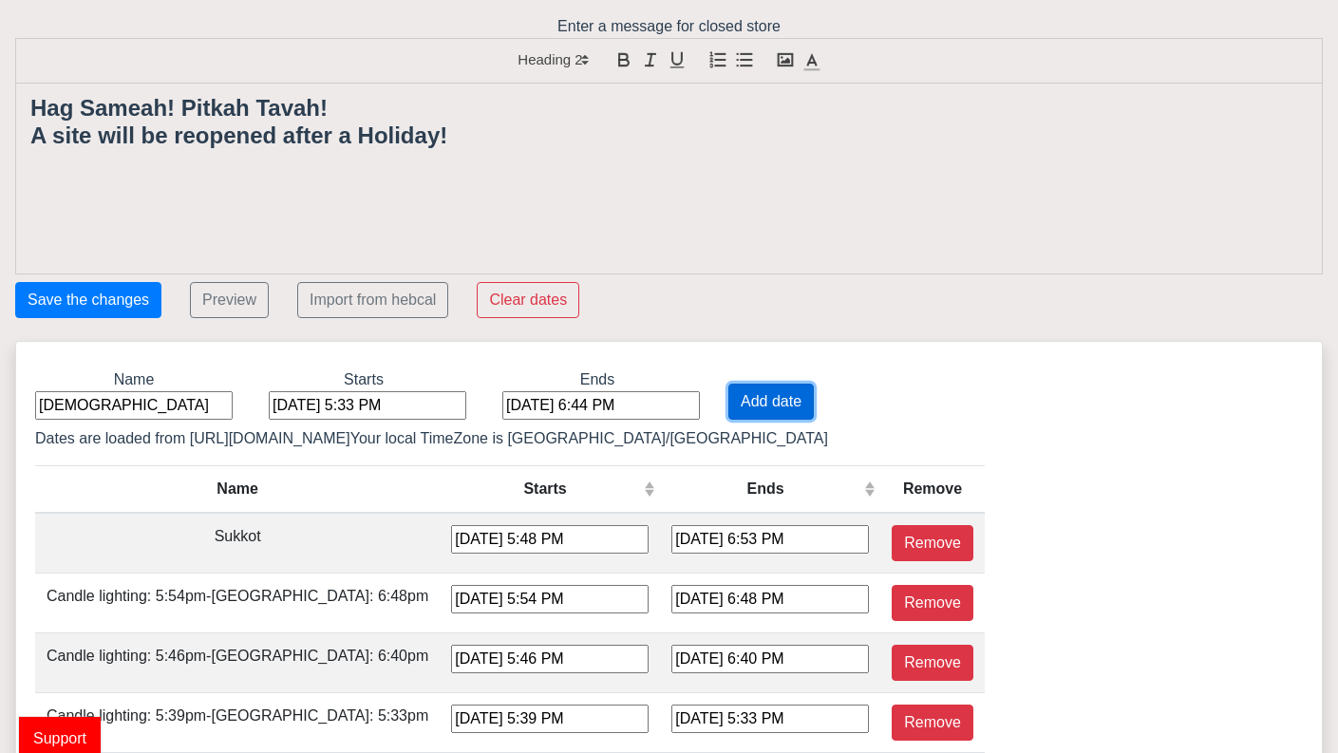
type input "[DATE] 4:33 PM"
type input "[DATE] 5:28 PM"
type input "[DATE] 4:27 PM"
type input "[DATE] 5:23 PM"
type input "[DATE] 4:22 PM"
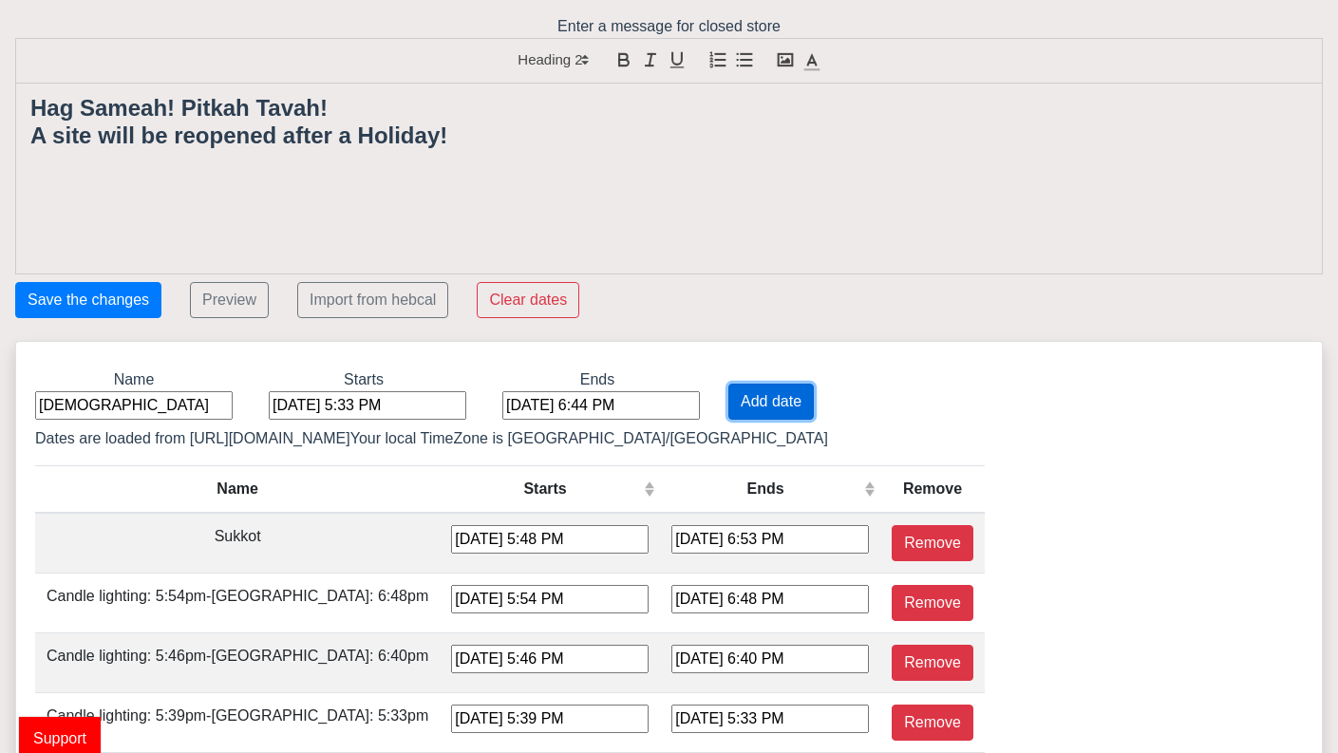
type input "[DATE] 5:18 PM"
type input "[DATE] 4:19 PM"
type input "[DATE] 5:16 PM"
type input "[DATE] 4:17 PM"
type input "[DATE] 5:14 PM"
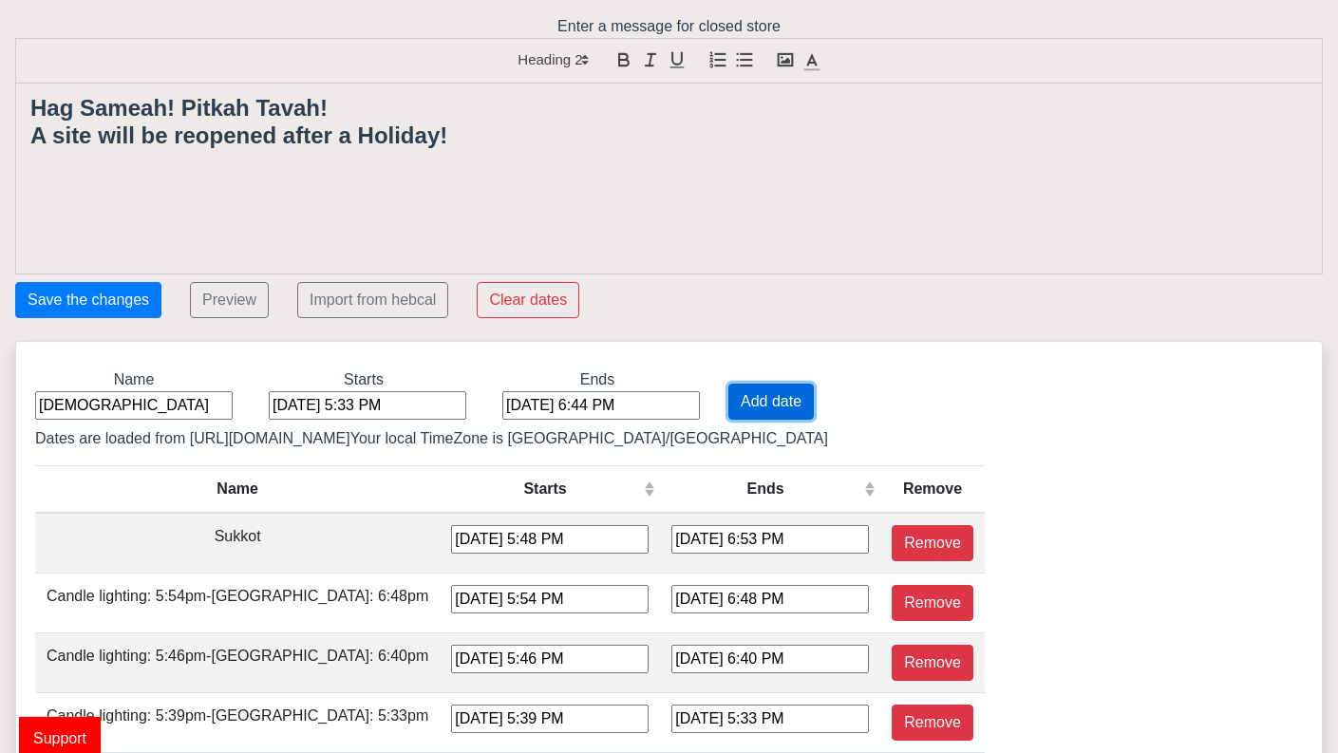
type input "[DATE] 4:16 PM"
type input "[DATE] 5:14 PM"
type input "[DATE] 4:17 PM"
type input "[DATE] 5:16 PM"
type input "[DATE] 4:20 PM"
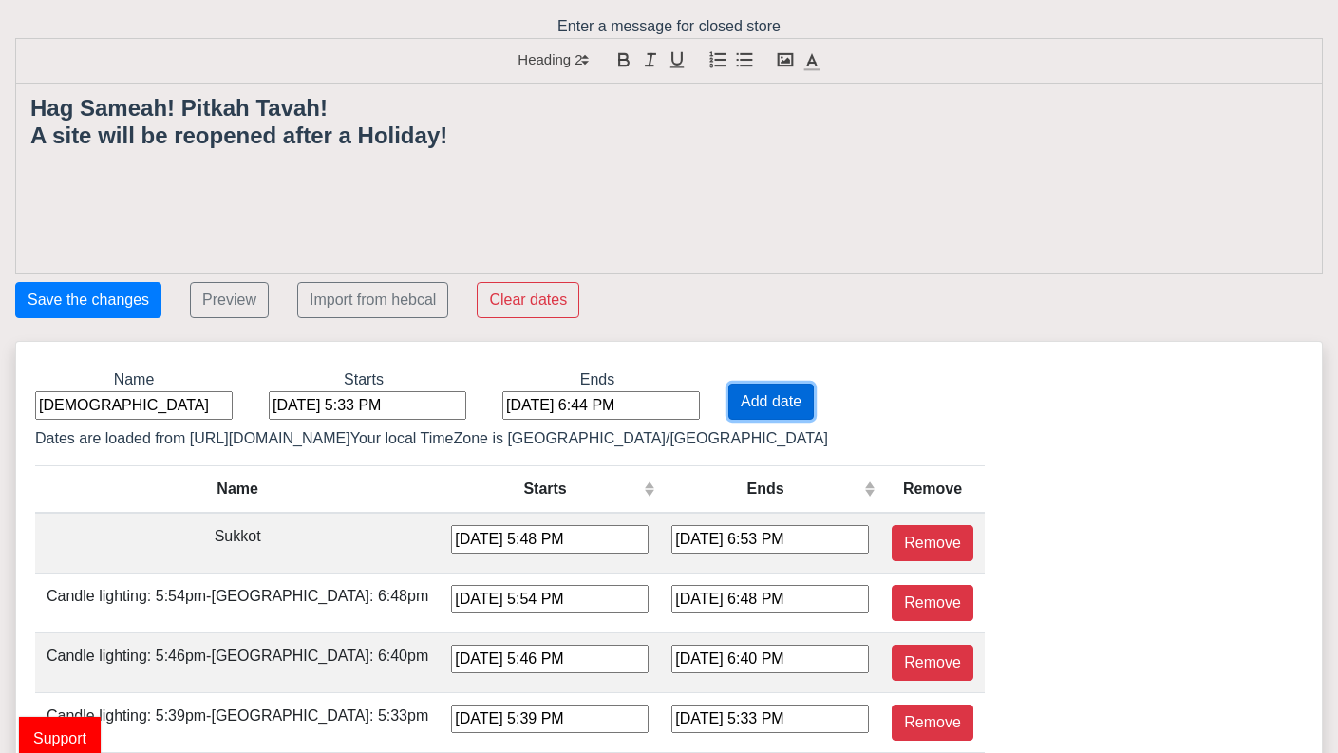
type input "[DATE] 5:18 PM"
type input "[DATE] 4:23 PM"
type input "[DATE] 5:22 PM"
type input "[DATE] 4:28 PM"
type input "[DATE] 5:26 PM"
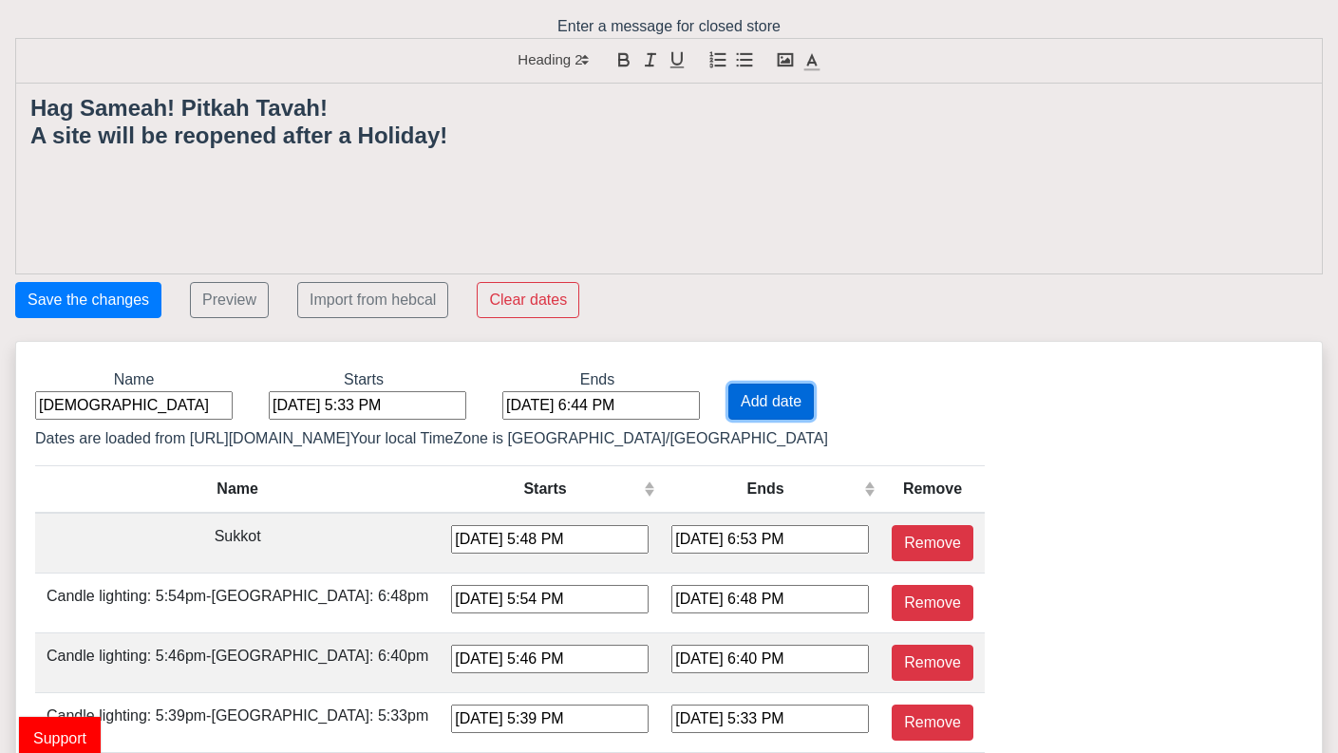
type input "[DATE] 4:33 PM"
type input "[DATE] 5:32 PM"
type input "[DATE] 4:39 PM"
type input "[DATE] 5:37 PM"
type input "[DATE] 4:45 PM"
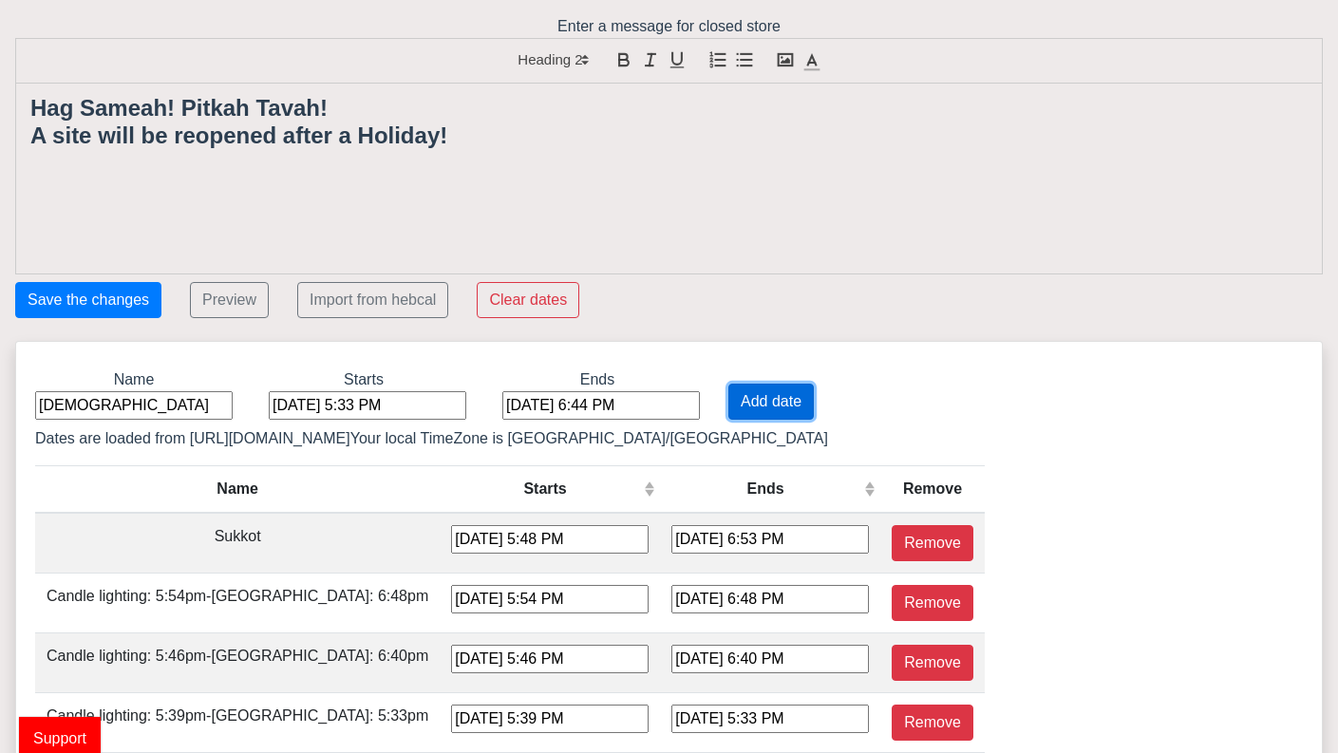
type input "[DATE] 5:43 PM"
type input "[DATE] 4:52 PM"
type input "[DATE] 5:49 PM"
type input "[DATE] 4:58 PM"
type input "[DATE] 5:55 PM"
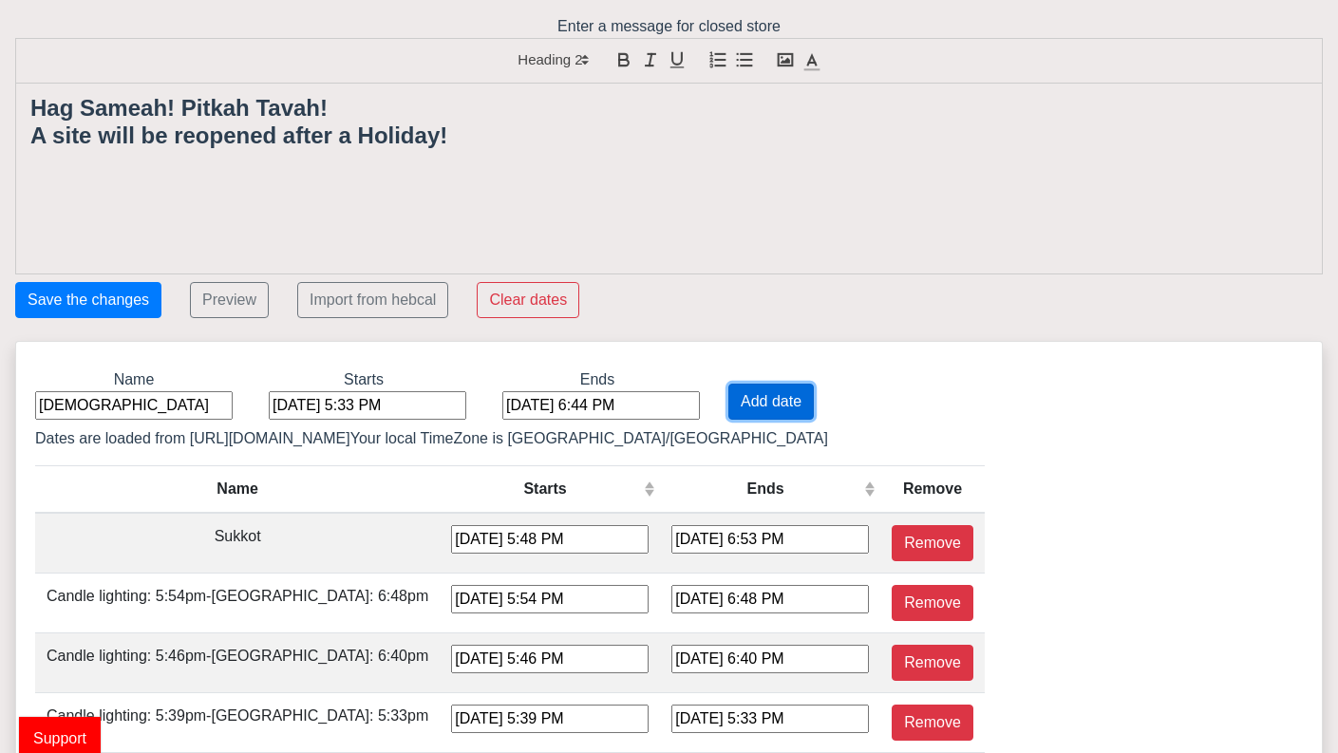
type input "[DATE] 5:04 PM"
type input "[DATE] 6:01 PM"
type input "[DATE] 5:10 PM"
type input "[DATE] 6:06 PM"
type input "[DATE] 5:16 PM"
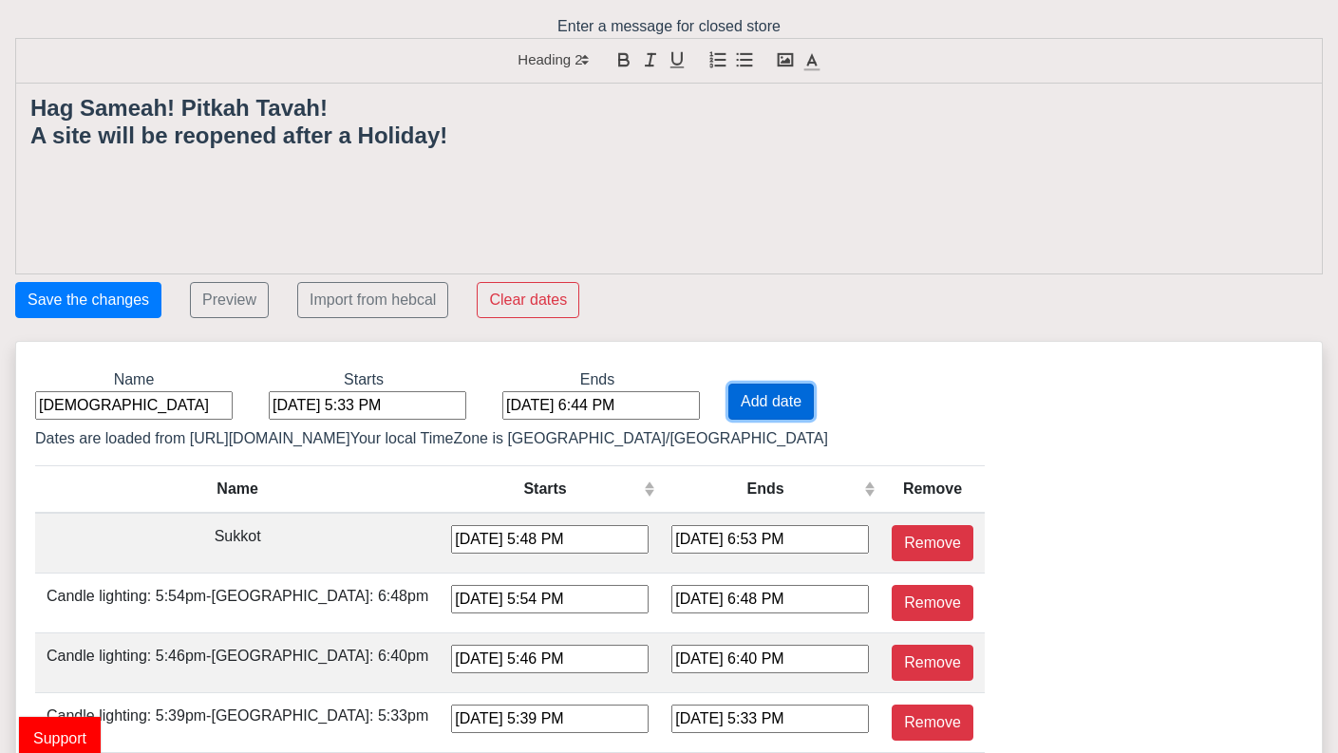
type input "[DATE] 6:12 PM"
type input "[DATE] 5:21 PM"
type input "[DATE] 6:17 PM"
type input "[DATE] 5:26 PM"
type input "[DATE] 6:22 PM"
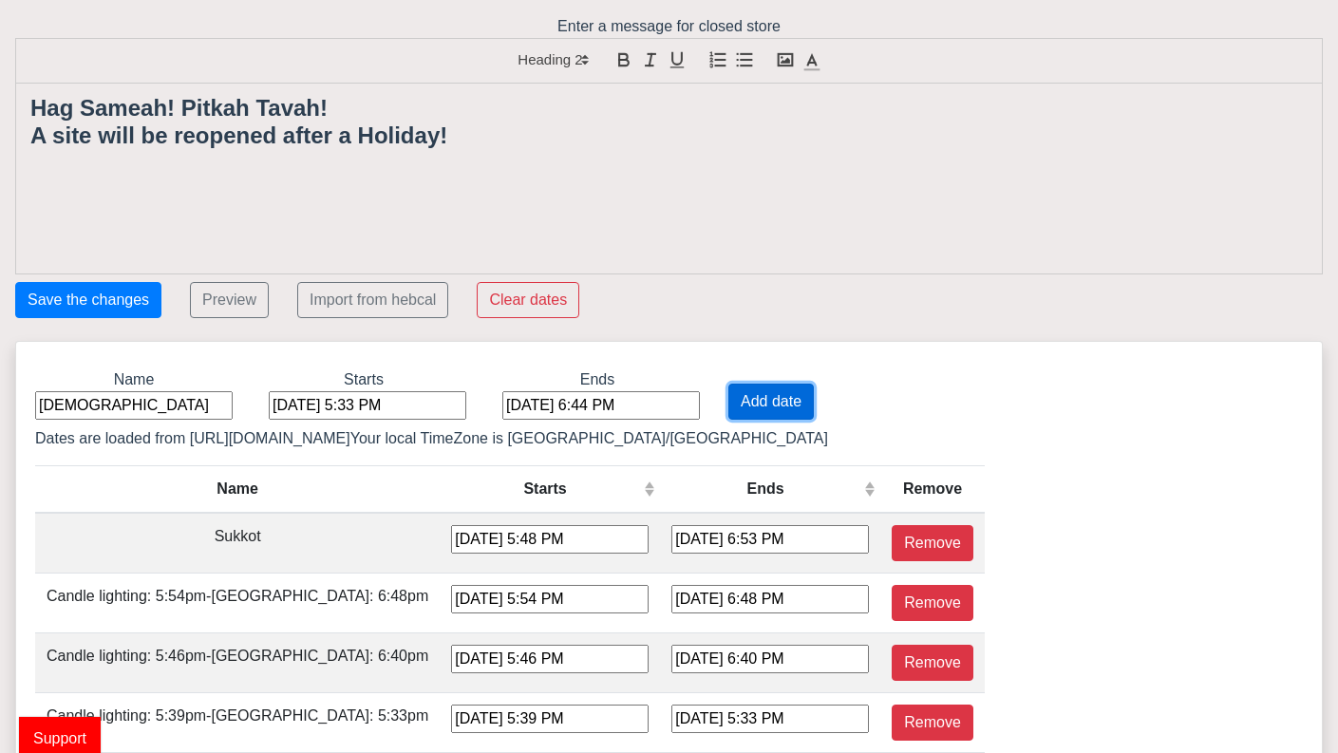
type input "[DATE] 5:31 PM"
type input "[DATE] 6:26 PM"
type input "[DATE] 5:36 PM"
type input "[DATE] 7:31 PM"
type input "[DATE] 6:41 PM"
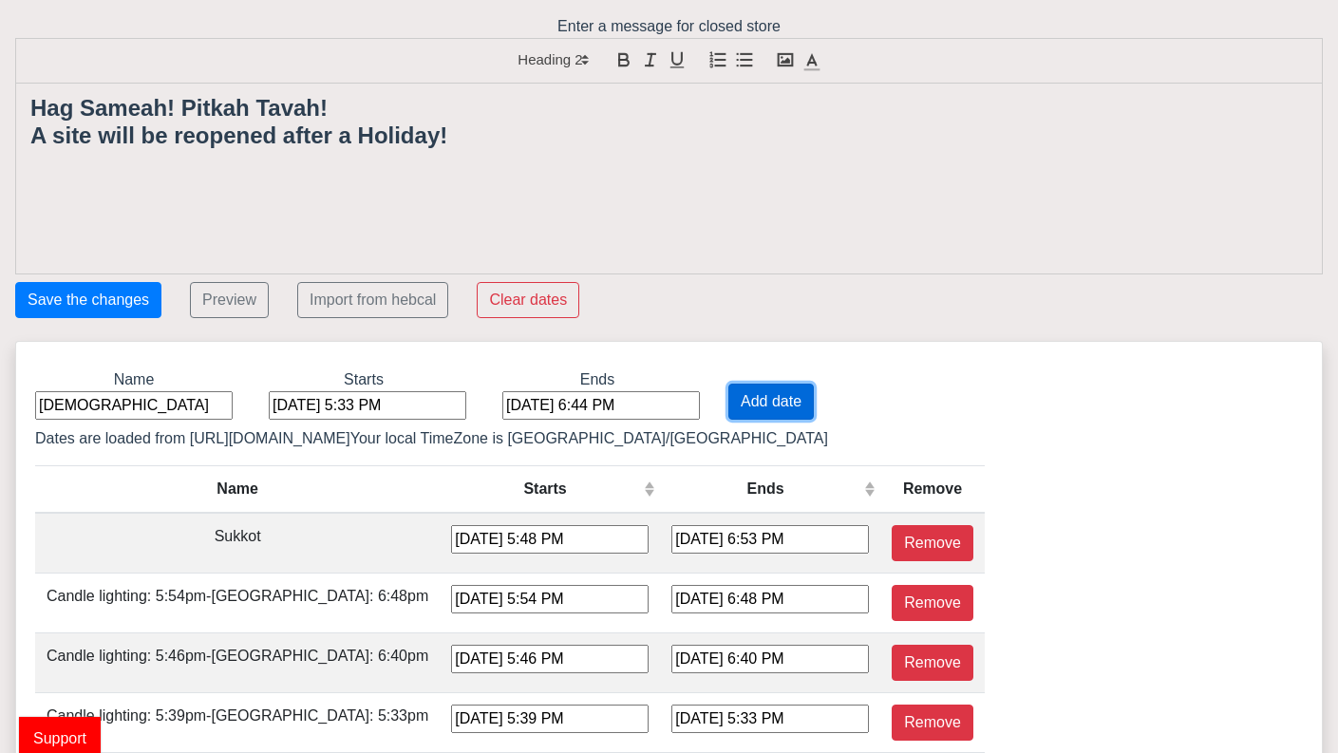
type input "[DATE] 7:36 PM"
type input "[DATE] 6:45 PM"
type input "[DATE] 7:41 PM"
type input "[DATE] 6:50 PM"
type input "[DATE] 7:47 PM"
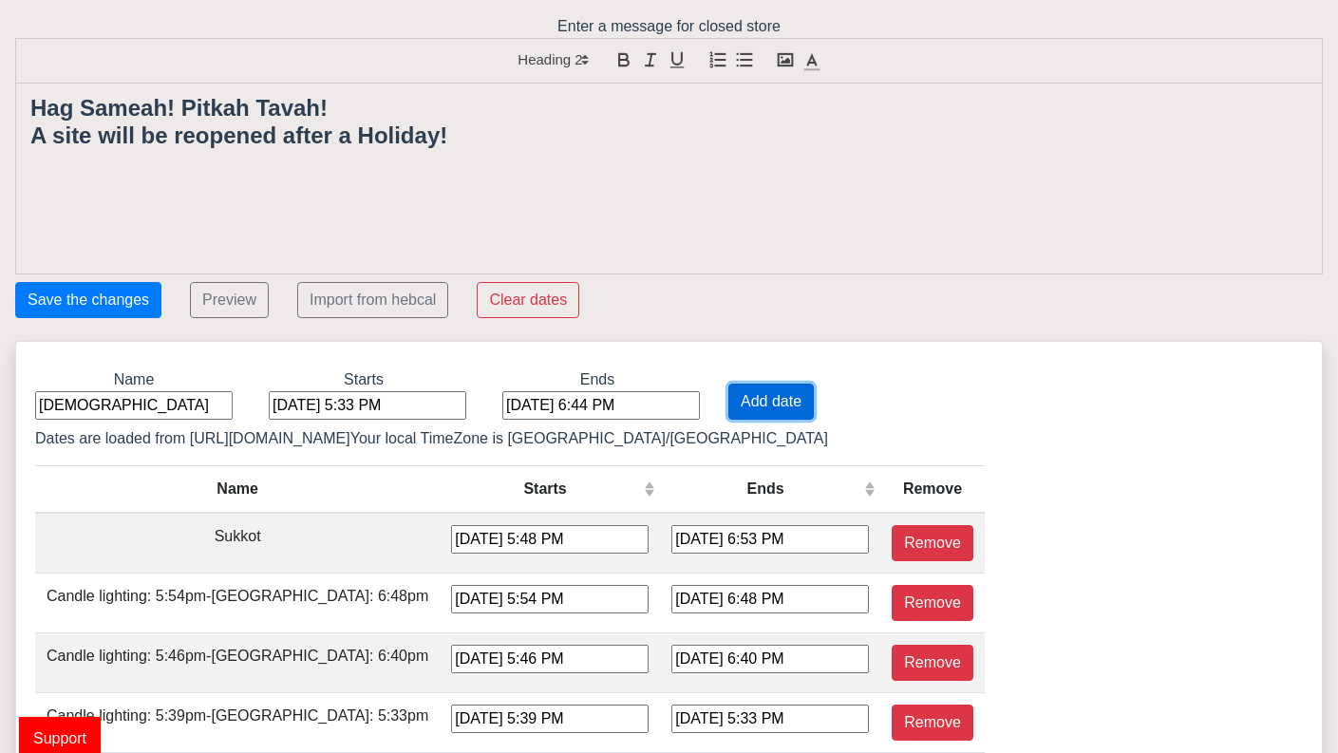
type input "[DATE] 6:55 PM"
type input "[DATE] 7:52 PM"
type input "[DATE] 7:00 PM"
type input "[DATE] 7:58 PM"
type input "[DATE] 7:05 PM"
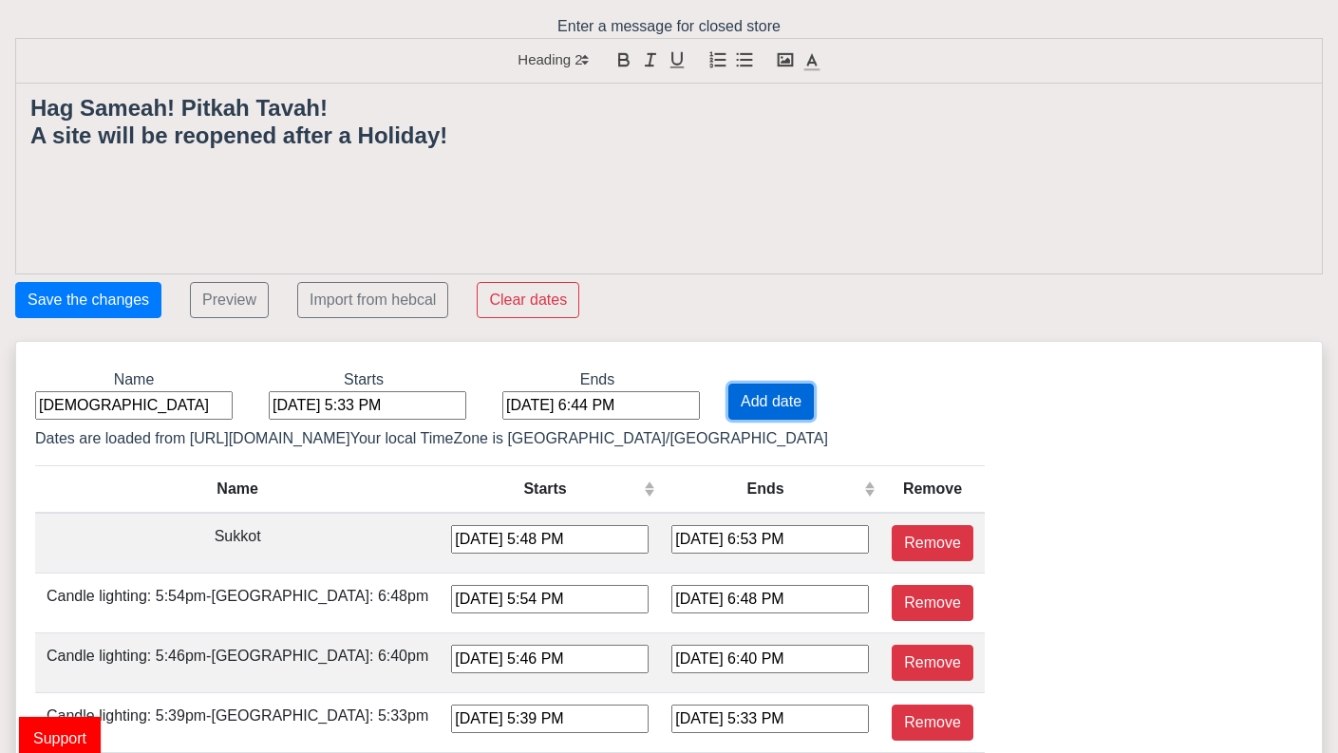
type input "[DATE] 8:03 PM"
type input "[DATE] 7:10 PM"
type input "[DATE] 8:09 PM"
type input "[DATE] 7:14 PM"
type input "[DATE] 8:14 PM"
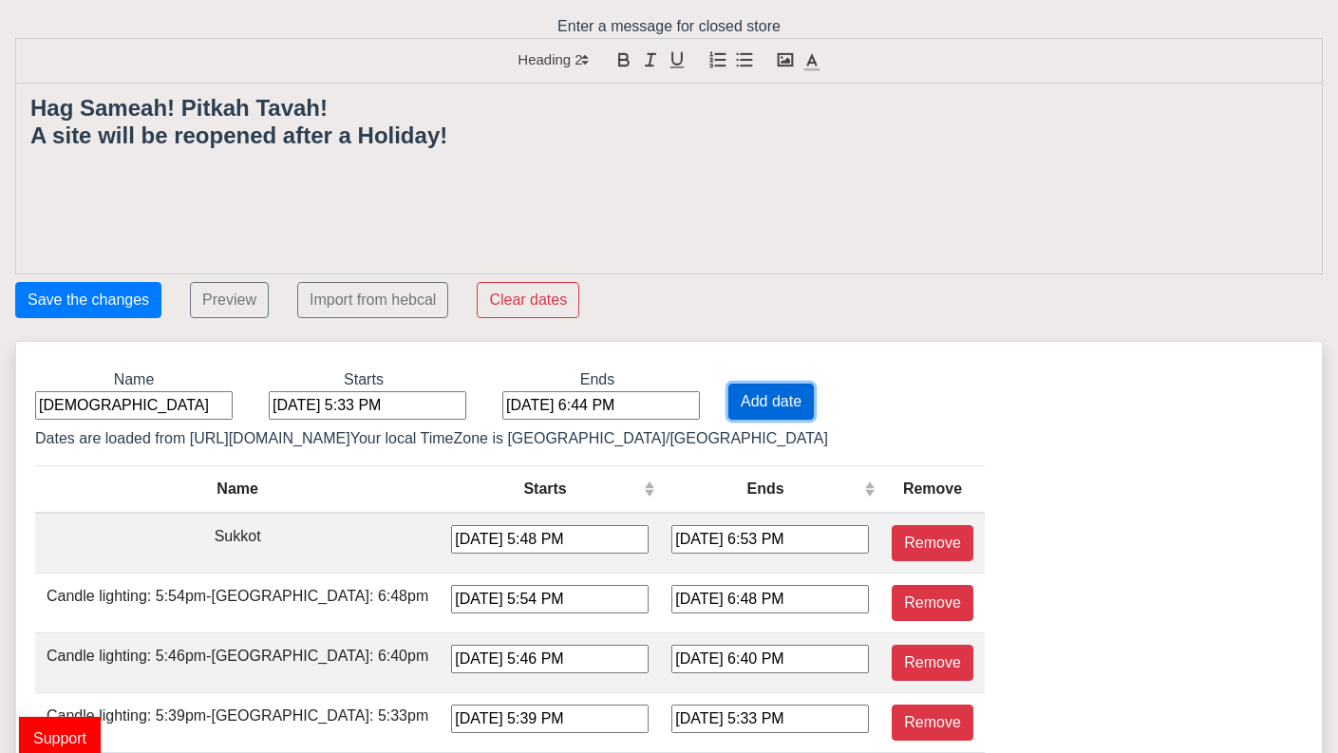
type input "[DATE] 7:19 PM"
type input "[DATE] 8:19 PM"
type input "[DATE] 7:23 PM"
type input "[DATE] 8:24 PM"
type input "[DATE] 7:26 PM"
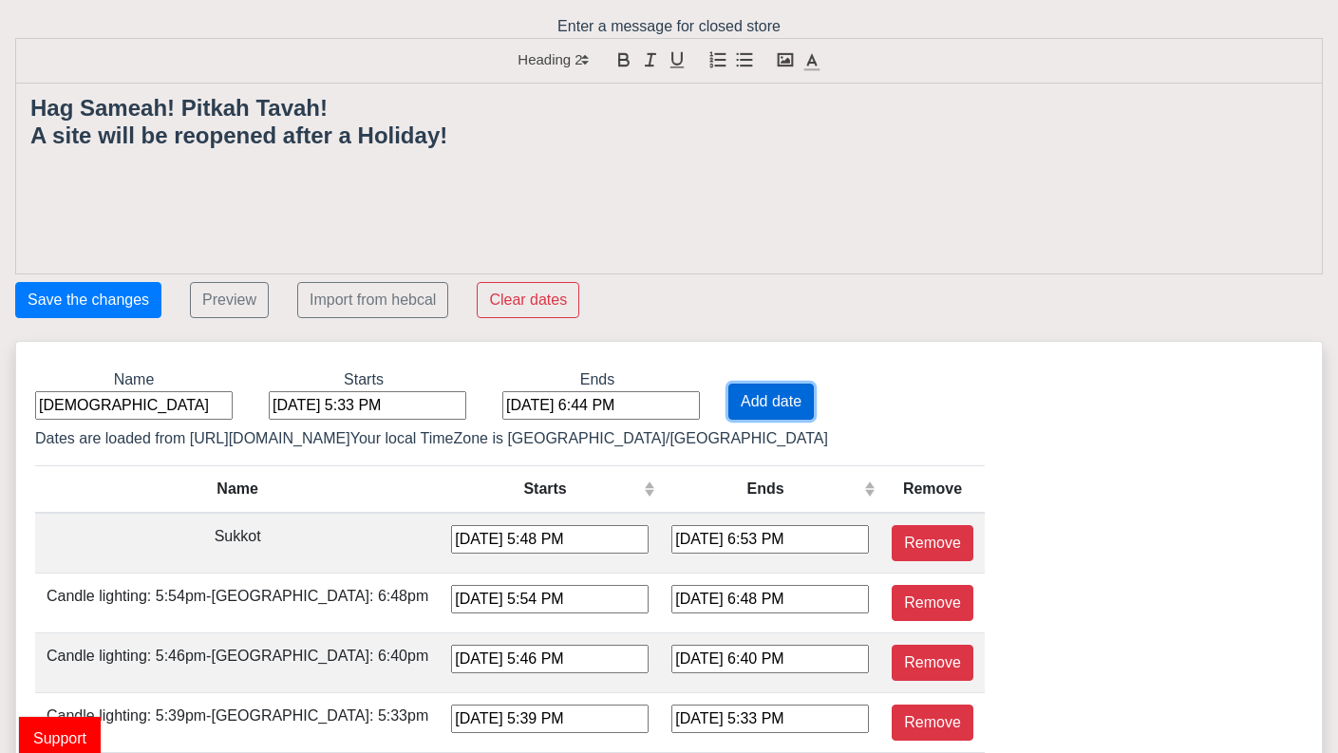
type input "[DATE] 8:27 PM"
type input "[DATE] 7:28 PM"
type input "[DATE] 8:29 PM"
type input "[DATE] 7:30 PM"
type input "[DATE] 8:31 PM"
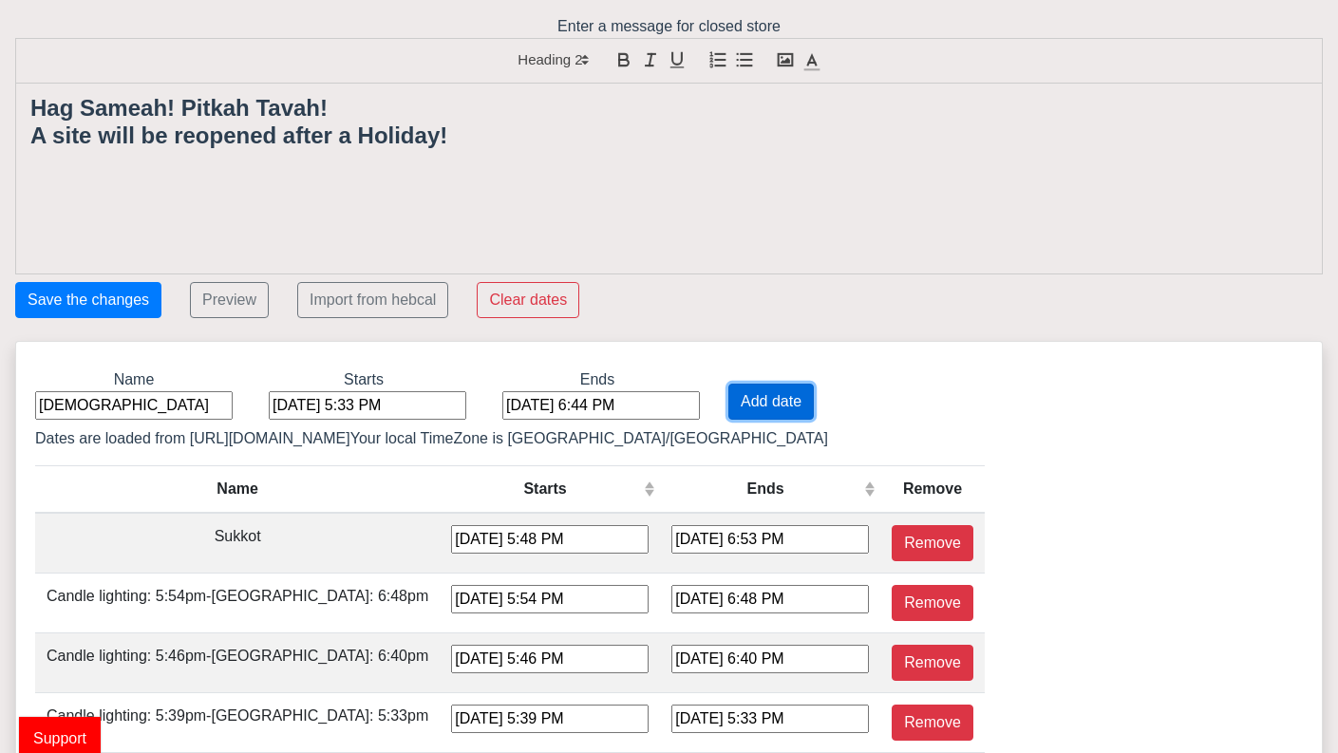
type input "[DATE] 7:30 PM"
type input "[DATE] 8:31 PM"
type input "[DATE] 7:29 PM"
type input "[DATE] 8:29 PM"
type input "[DATE] 7:27 PM"
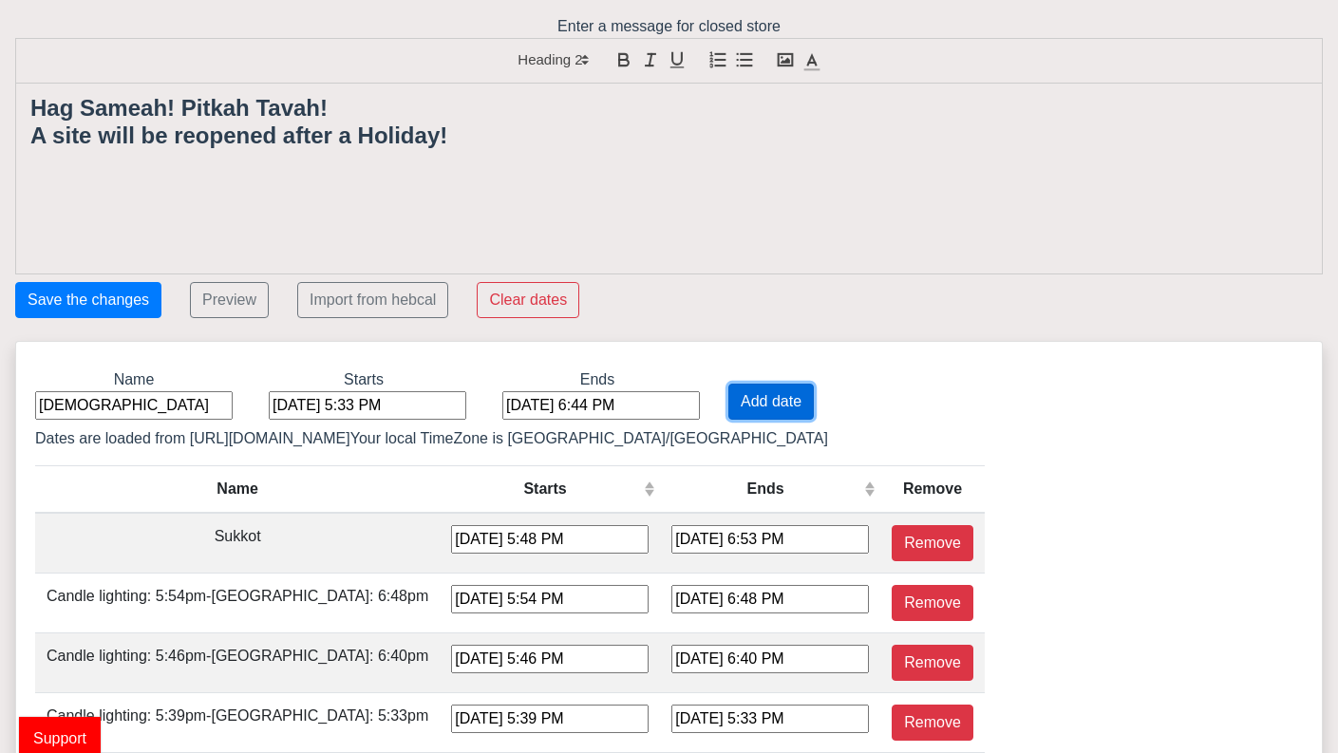
type input "[DATE] 8:26 PM"
type input "[DATE] 7:24 PM"
type input "[DATE] 8:22 PM"
type input "[DATE] 7:19 PM"
type input "[DATE] 8:16 PM"
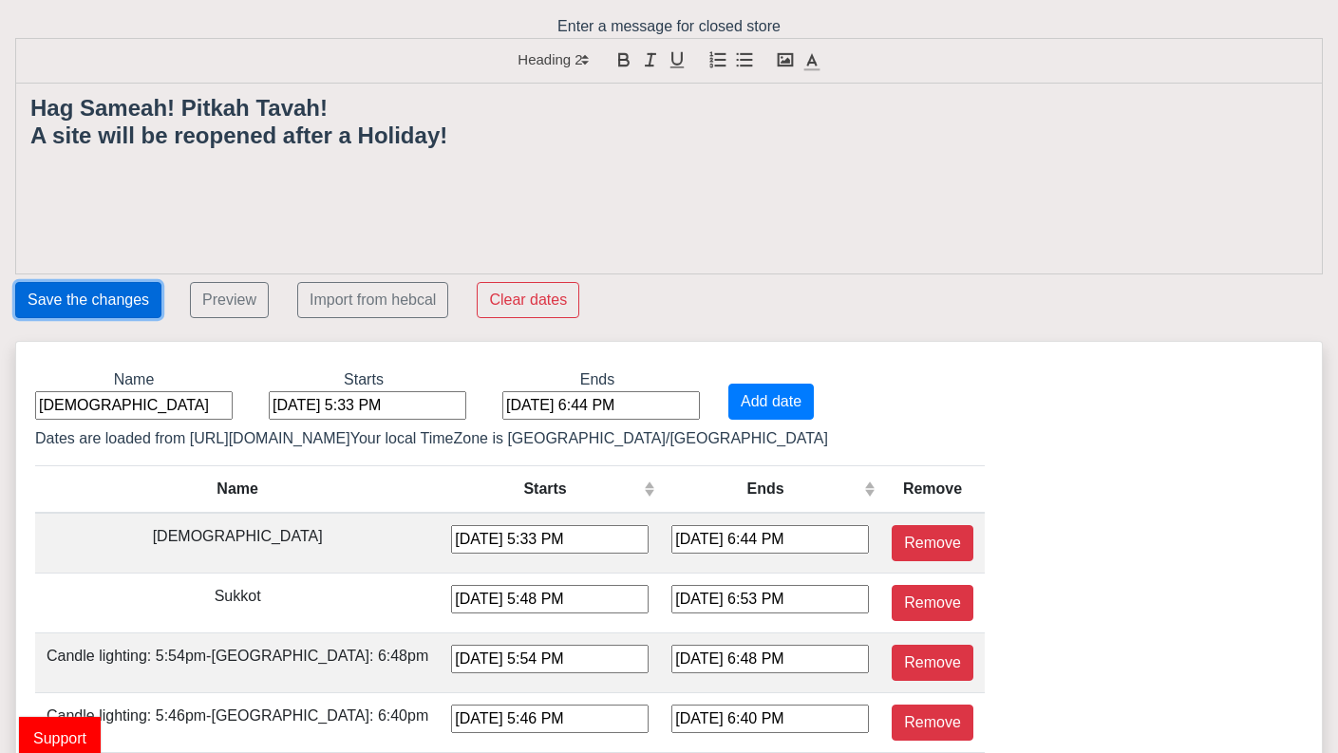
click at [91, 296] on button "Save the changes" at bounding box center [88, 300] width 146 height 36
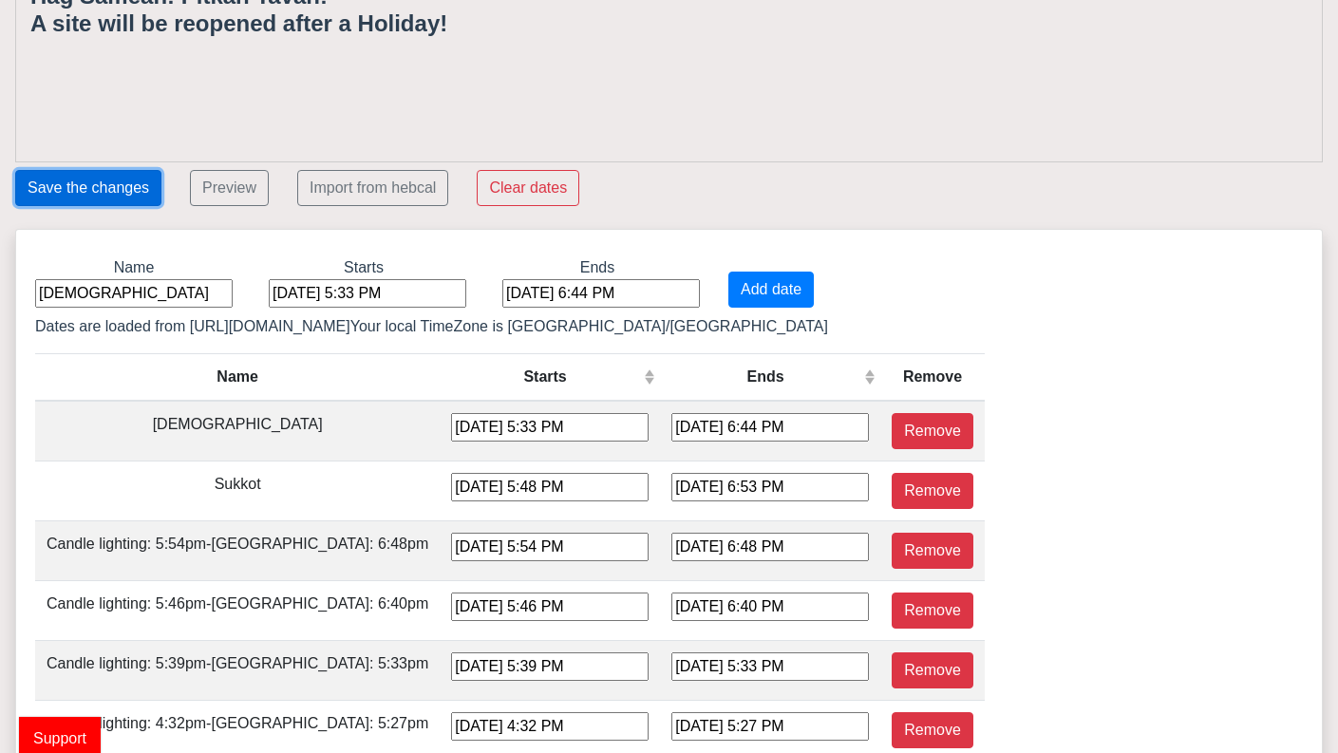
scroll to position [115, 0]
